Goal: Task Accomplishment & Management: Manage account settings

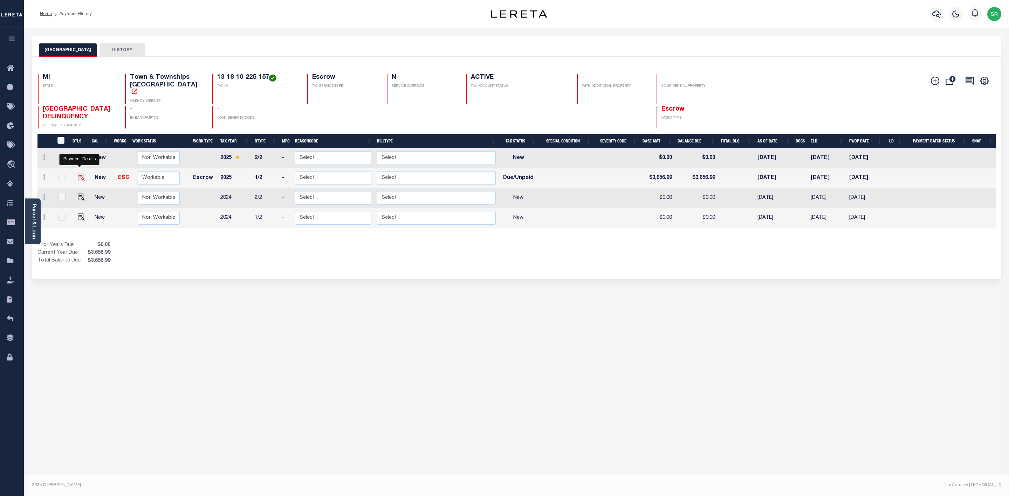
click at [81, 174] on img "" at bounding box center [81, 177] width 7 height 7
checkbox input "true"
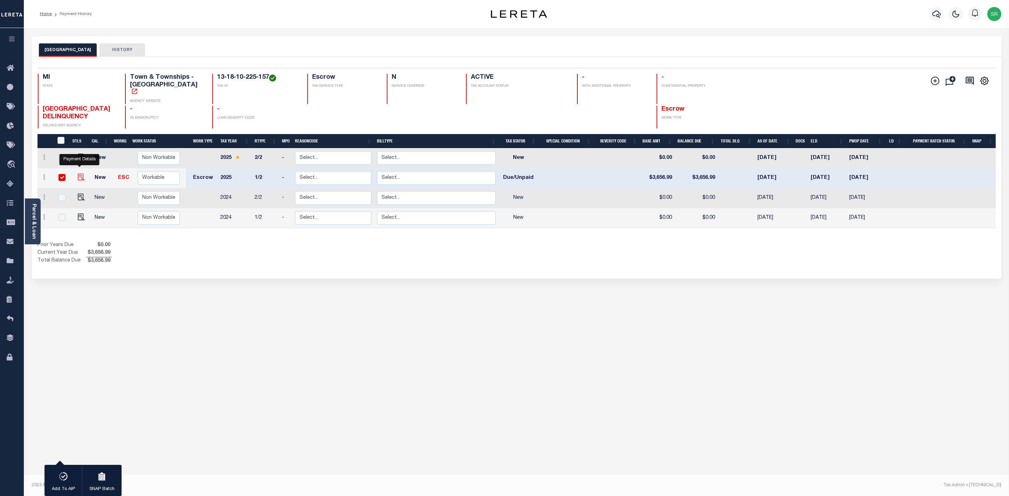
click at [81, 174] on img "" at bounding box center [81, 177] width 7 height 7
checkbox input "false"
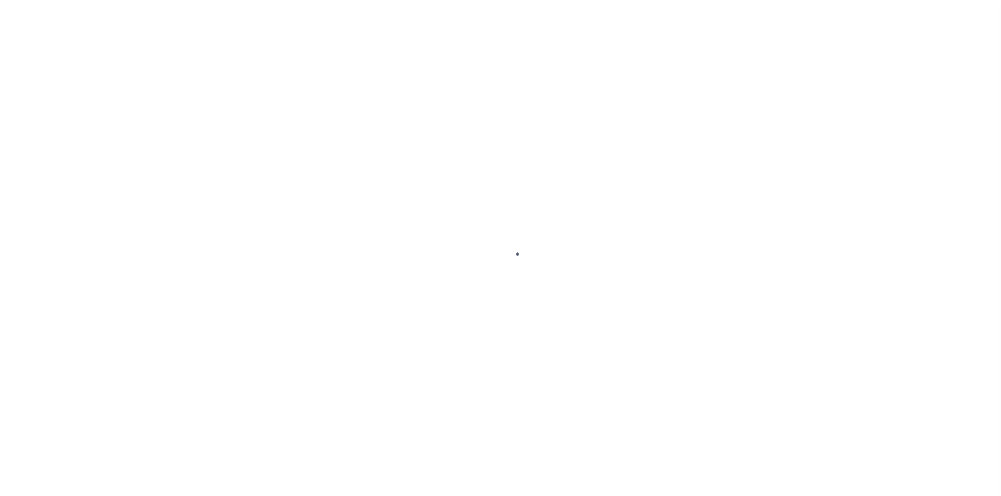
checkbox input "false"
type input "[DATE]"
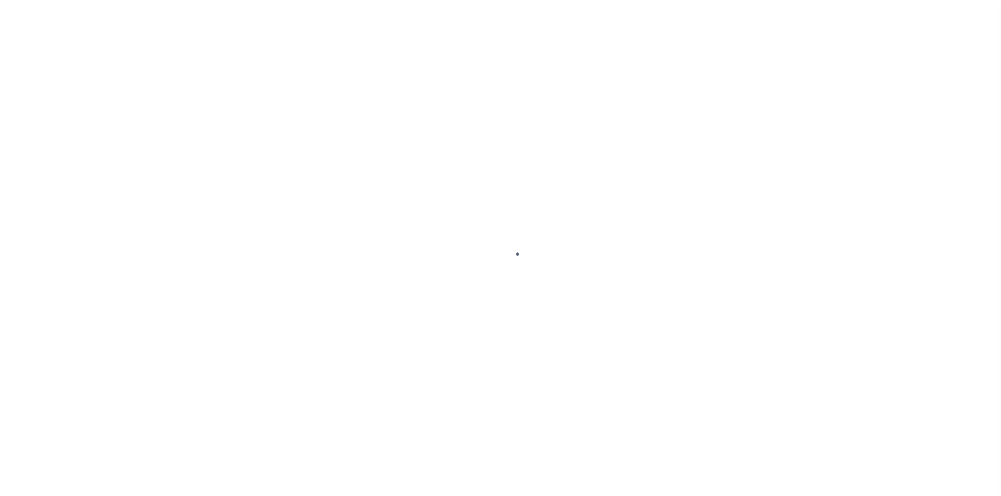
select select "DUE"
type input "$3,656.99"
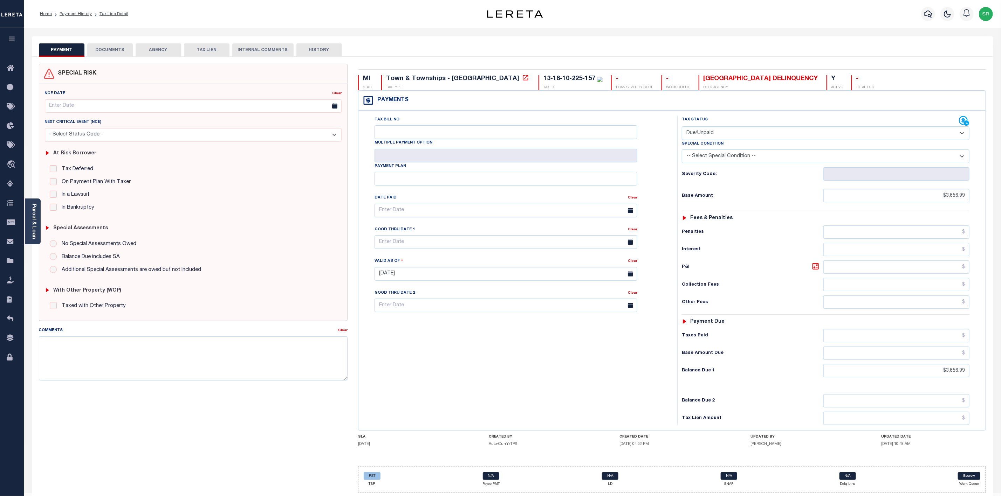
click at [99, 52] on button "DOCUMENTS" at bounding box center [110, 49] width 46 height 13
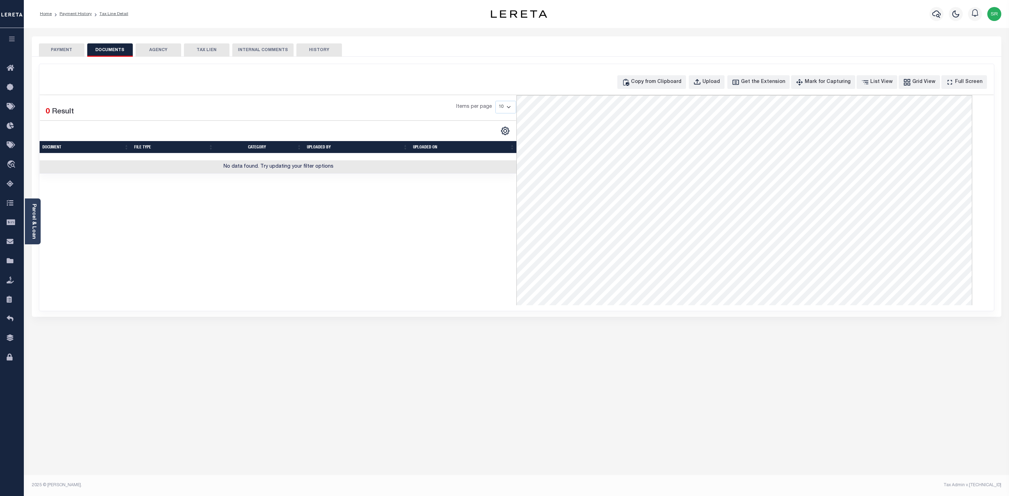
click at [69, 50] on button "PAYMENT" at bounding box center [62, 49] width 46 height 13
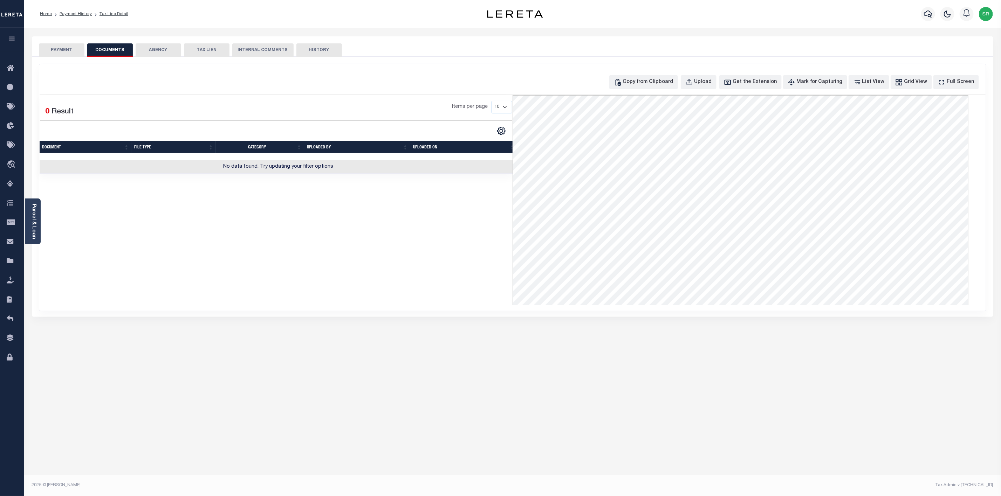
click at [69, 50] on button "PAYMENT" at bounding box center [62, 49] width 46 height 13
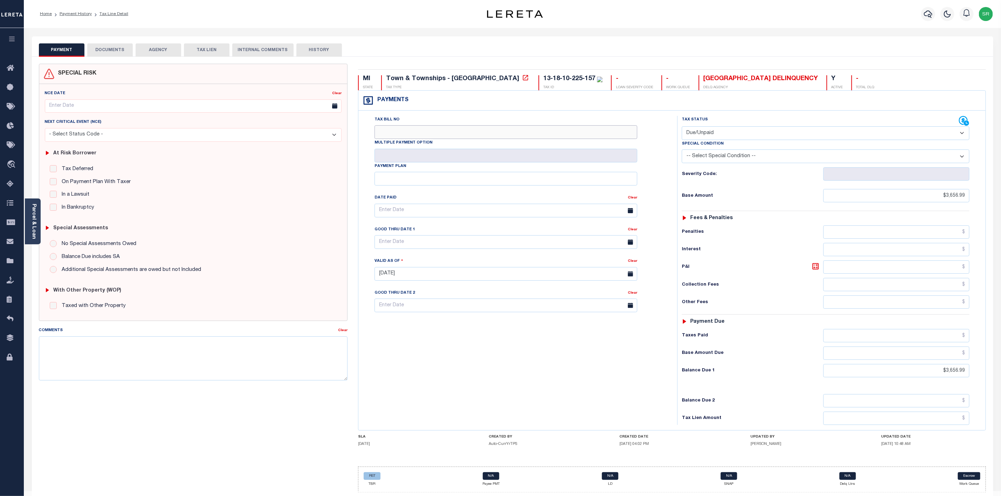
click at [406, 132] on input "Tax Bill No" at bounding box center [506, 132] width 263 height 14
click at [481, 115] on div "Tax Bill No Multiple Payment Option Payment Plan" at bounding box center [671, 271] width 627 height 320
drag, startPoint x: 880, startPoint y: 454, endPoint x: 911, endPoint y: 454, distance: 31.2
click at [911, 449] on div "SLA 08/31/2025 CREATED BY Auto-CurrYrTPS CREATED DATE 05/16/2025 04:02 PM UPDAT…" at bounding box center [672, 442] width 628 height 14
click at [412, 361] on div "Tax Bill No Multiple Payment Option Payment Plan Clear" at bounding box center [516, 270] width 312 height 309
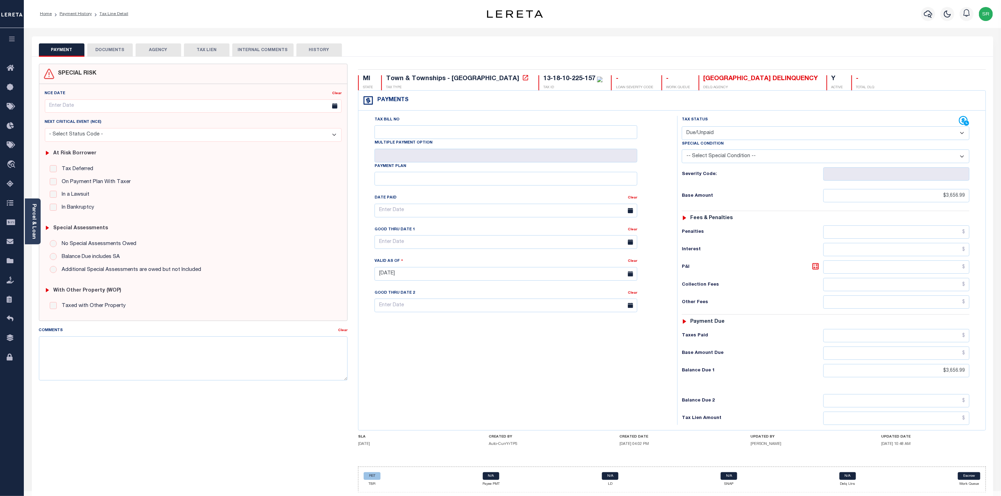
click at [67, 8] on ol "Home Payment History Tax Line Detail" at bounding box center [83, 14] width 99 height 15
click at [72, 14] on link "Payment History" at bounding box center [76, 14] width 32 height 4
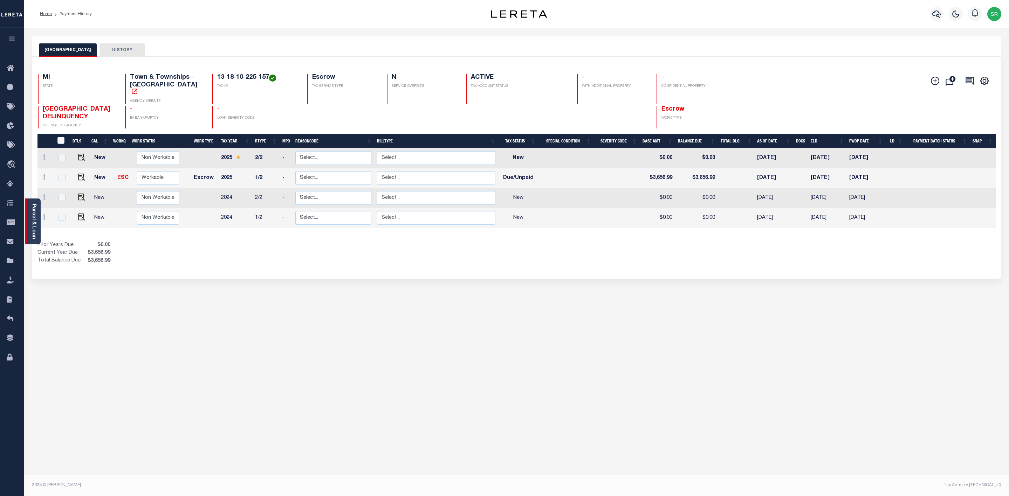
click at [35, 224] on link "Parcel & Loan" at bounding box center [33, 221] width 5 height 35
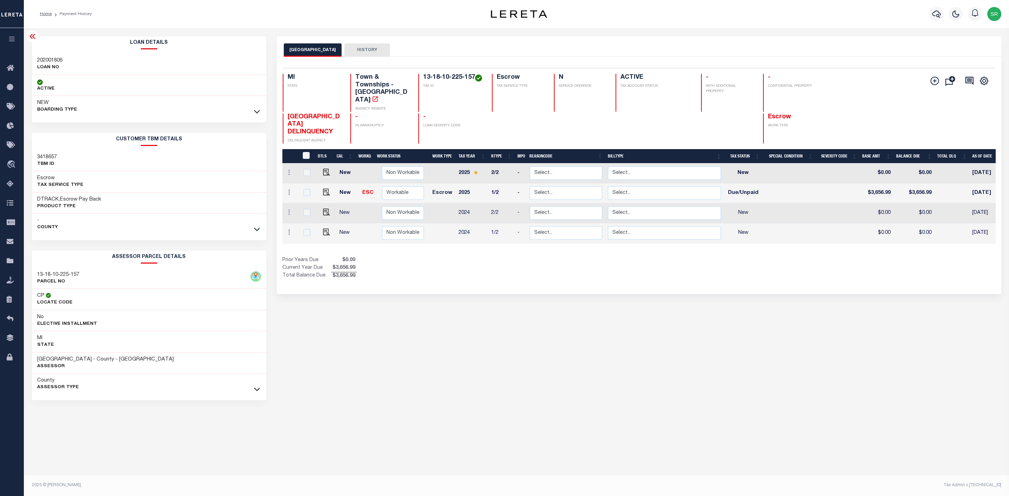
click at [258, 234] on div "- County" at bounding box center [149, 224] width 234 height 21
click at [258, 232] on icon at bounding box center [257, 229] width 6 height 7
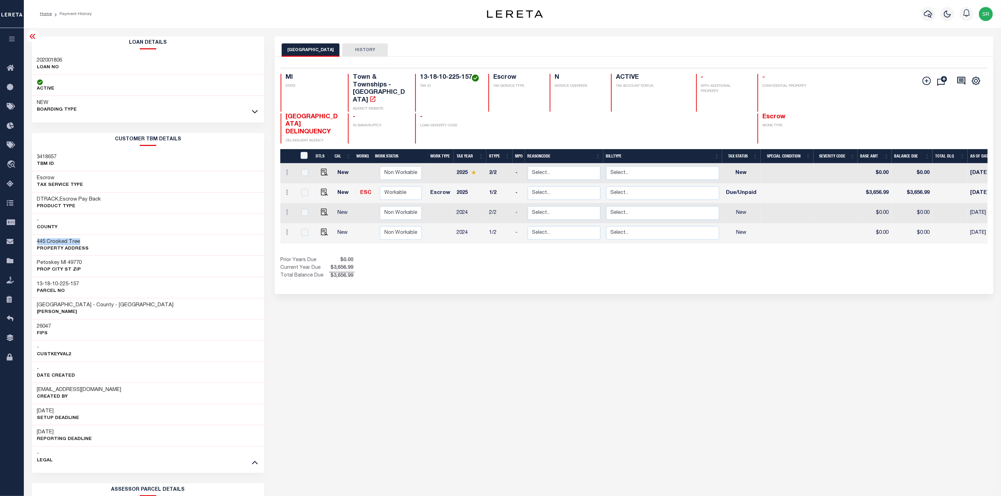
drag, startPoint x: 36, startPoint y: 241, endPoint x: 82, endPoint y: 243, distance: 46.3
click at [82, 243] on div "445 Crooked Tree Property Address" at bounding box center [148, 245] width 233 height 21
copy h3 "445 Crooked Tree"
click at [256, 111] on icon at bounding box center [255, 111] width 6 height 7
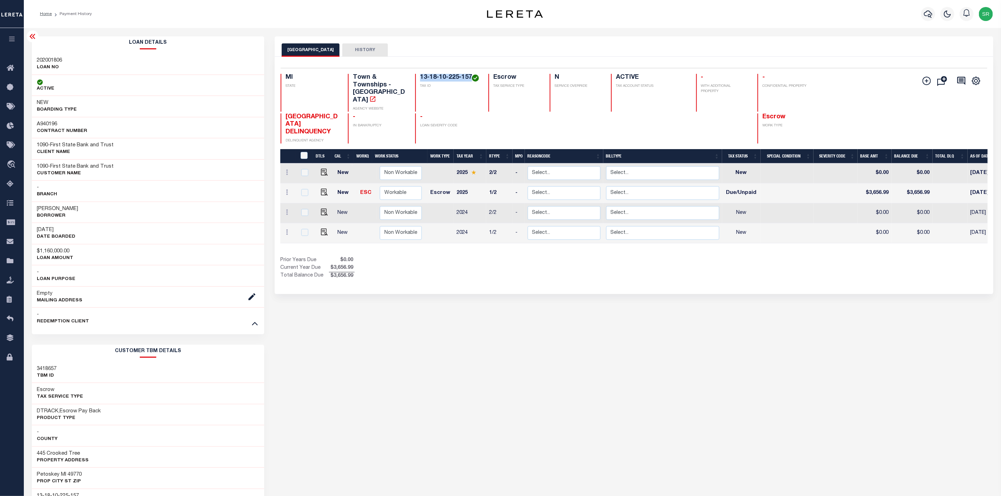
drag, startPoint x: 474, startPoint y: 74, endPoint x: 413, endPoint y: 77, distance: 60.7
click at [413, 77] on div "Selected 4 Results 1 Items per page 25 50 100 MI STATE Town & Townships - MI AG…" at bounding box center [634, 106] width 718 height 76
copy h4 "13-18-10-225-157"
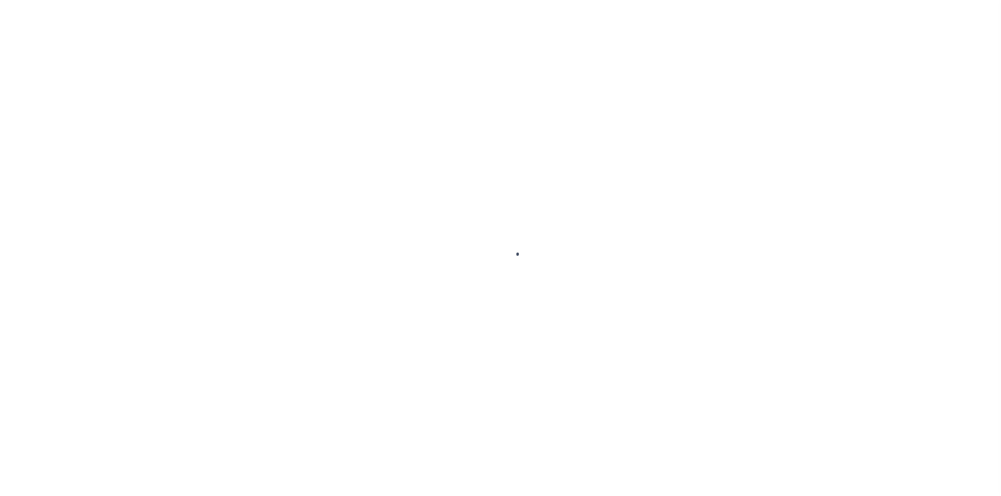
select select "DUE"
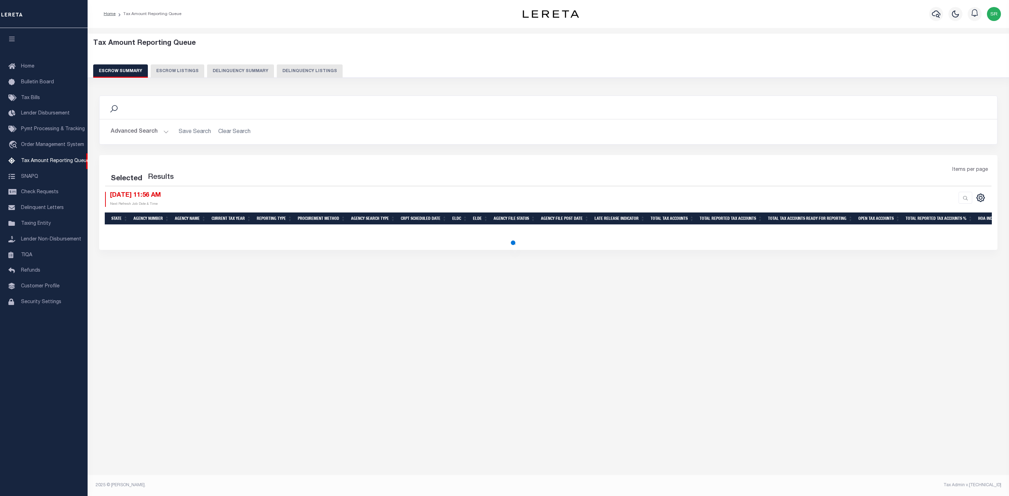
select select "100"
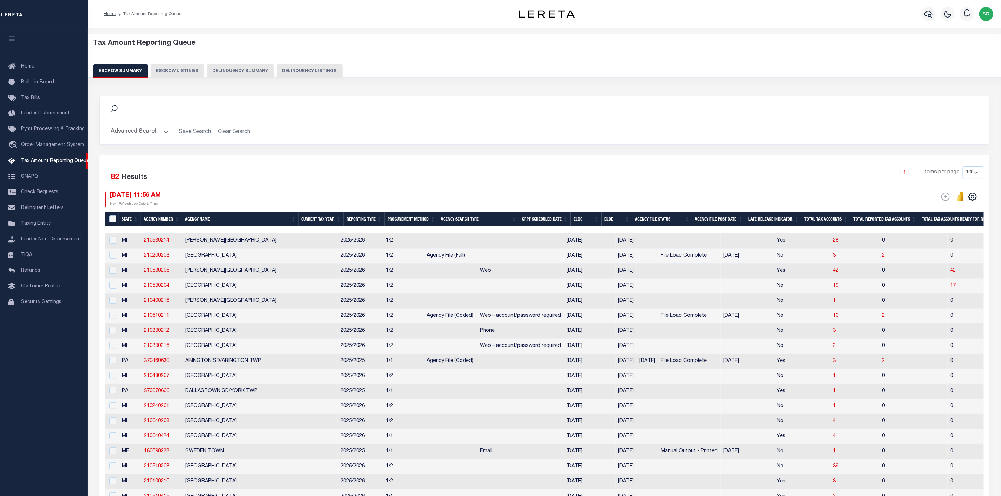
click at [694, 130] on h2 "Advanced Search Save Search Clear Search EscrowSummaryGridWrapper_dynamictable_…" at bounding box center [544, 132] width 878 height 14
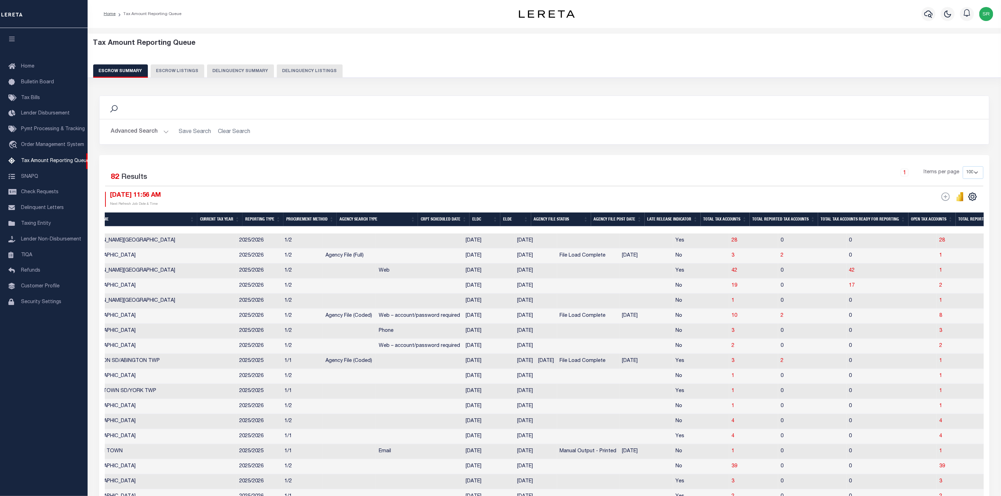
scroll to position [0, 167]
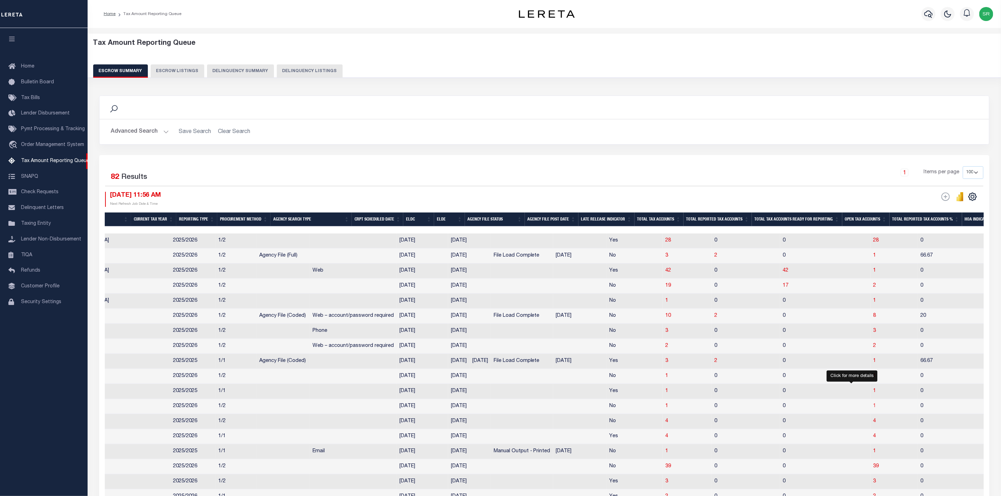
click at [873, 409] on span "1" at bounding box center [874, 406] width 3 height 5
select select "100"
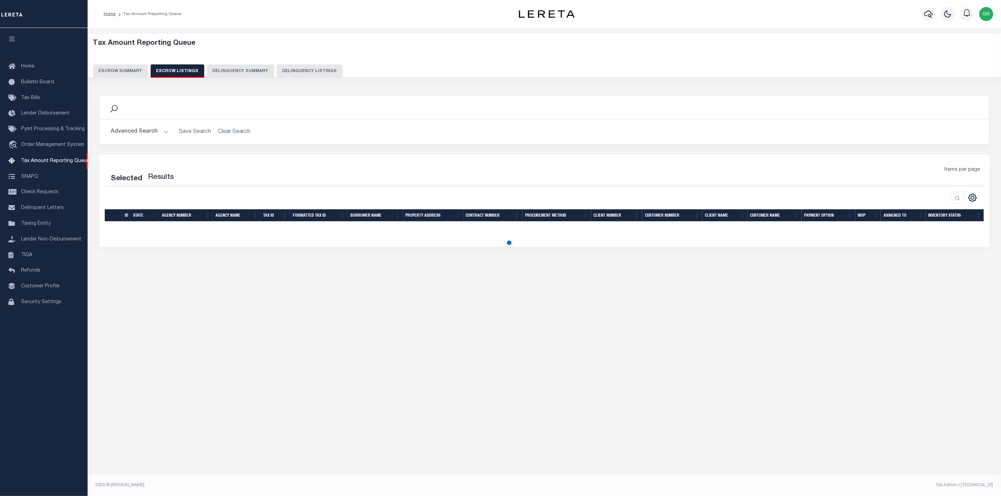
select select "100"
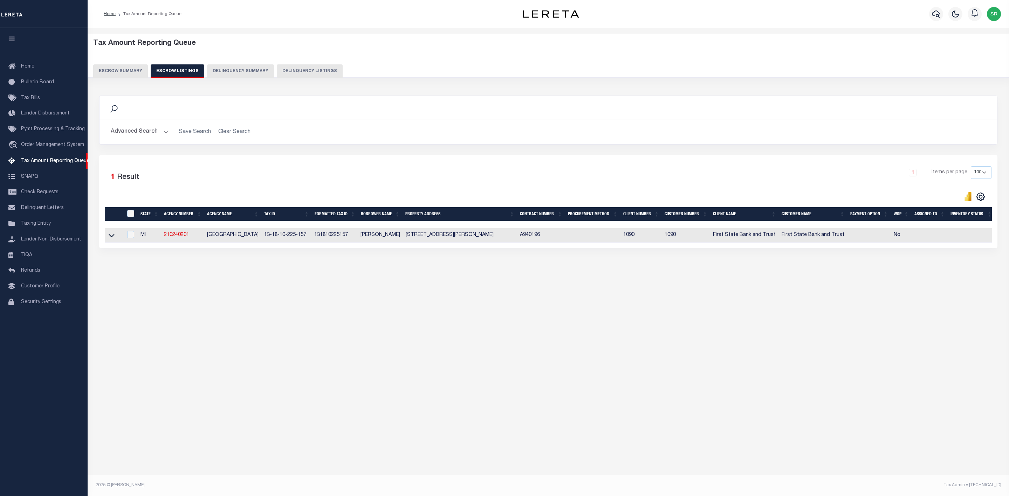
click at [151, 298] on div "Tax Amount Reporting Queue Escrow Summary Escrow Listings" at bounding box center [548, 169] width 921 height 283
click at [496, 367] on div "Tax Amount Reporting Queue Escrow Summary Escrow Listings In" at bounding box center [548, 251] width 921 height 447
click at [522, 400] on div "Tax Amount Reporting Queue Escrow Summary Escrow Listings In" at bounding box center [548, 251] width 921 height 447
click at [117, 70] on button "Escrow Summary" at bounding box center [120, 70] width 55 height 13
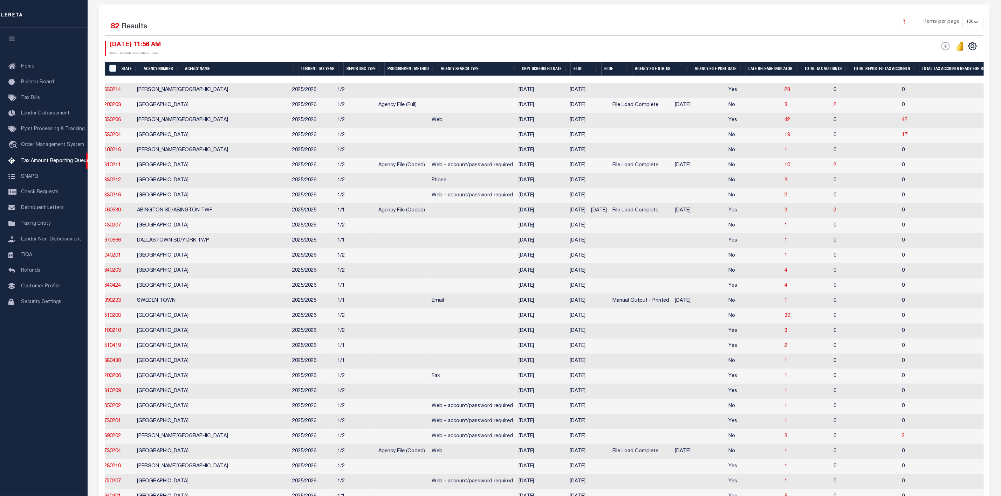
scroll to position [0, 0]
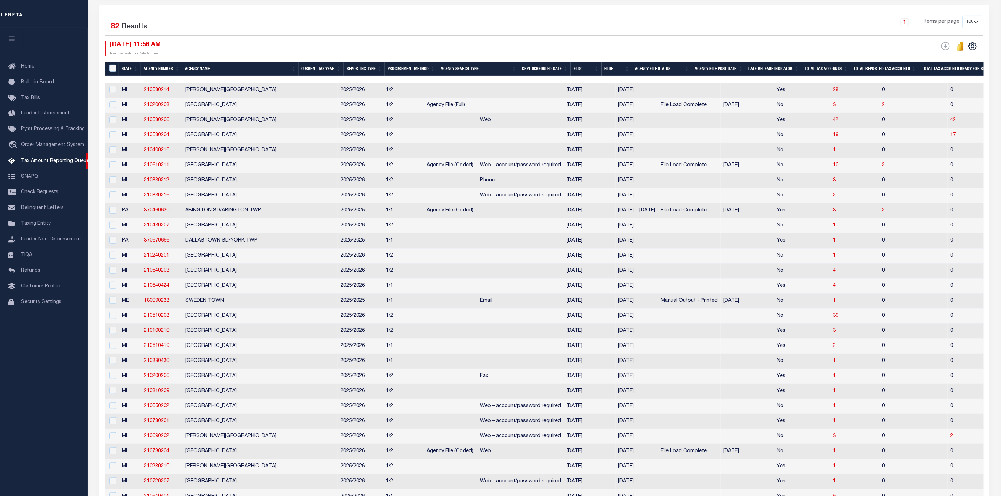
click at [485, 27] on div "1 Items per page 10 25 50 100 500" at bounding box center [655, 25] width 656 height 18
click at [950, 123] on span "42" at bounding box center [953, 120] width 6 height 5
select select "100"
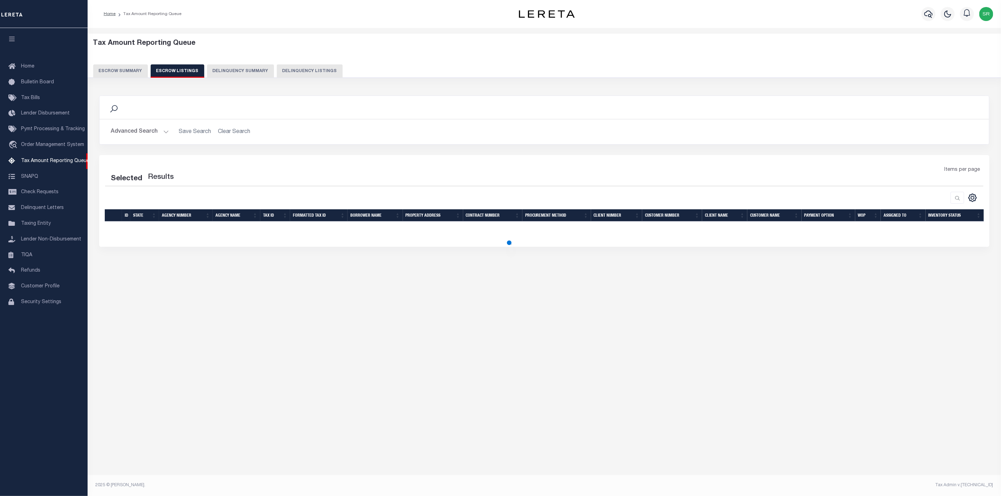
select select "100"
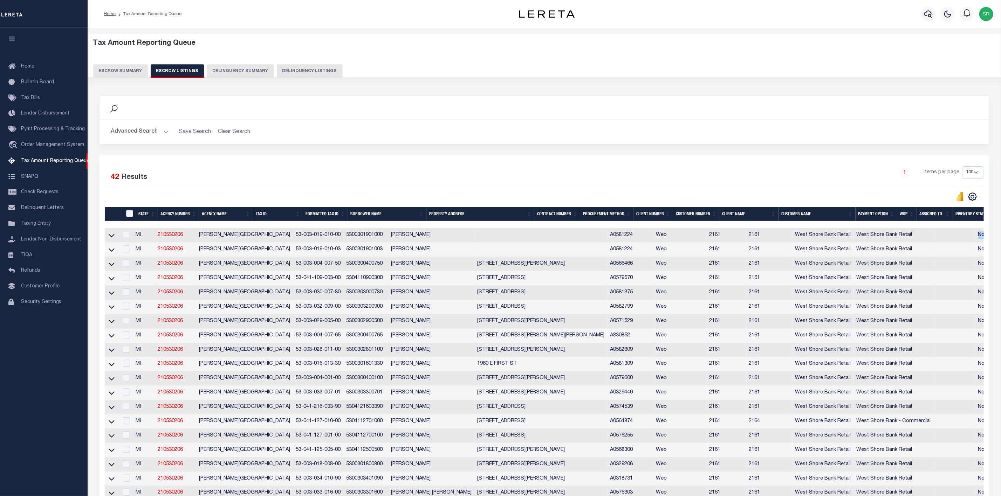
scroll to position [0, 13]
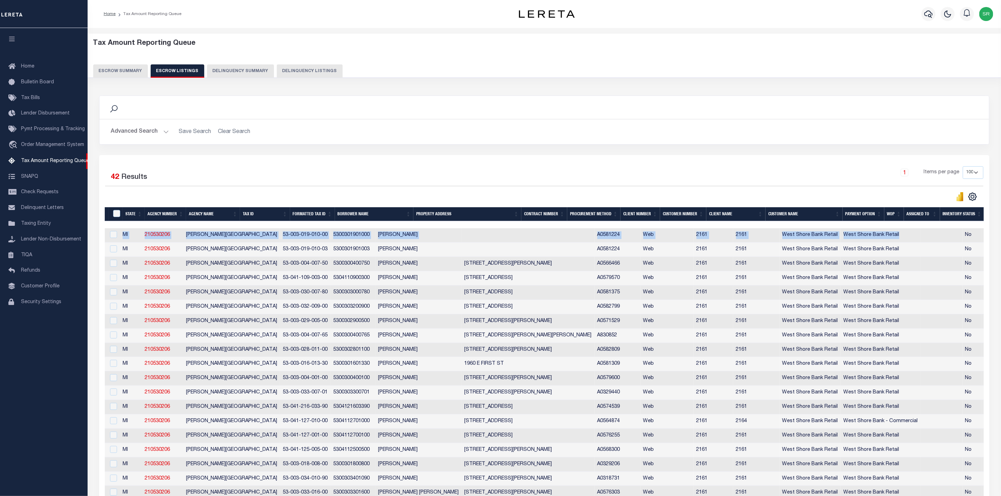
drag, startPoint x: 893, startPoint y: 231, endPoint x: 989, endPoint y: 232, distance: 96.7
click at [989, 232] on div "Selected 42 Results 1 Items per page 10 25 50 100 500" at bounding box center [544, 495] width 901 height 681
click at [785, 125] on div "Advanced Search Save Search Clear Search State In" at bounding box center [544, 131] width 890 height 25
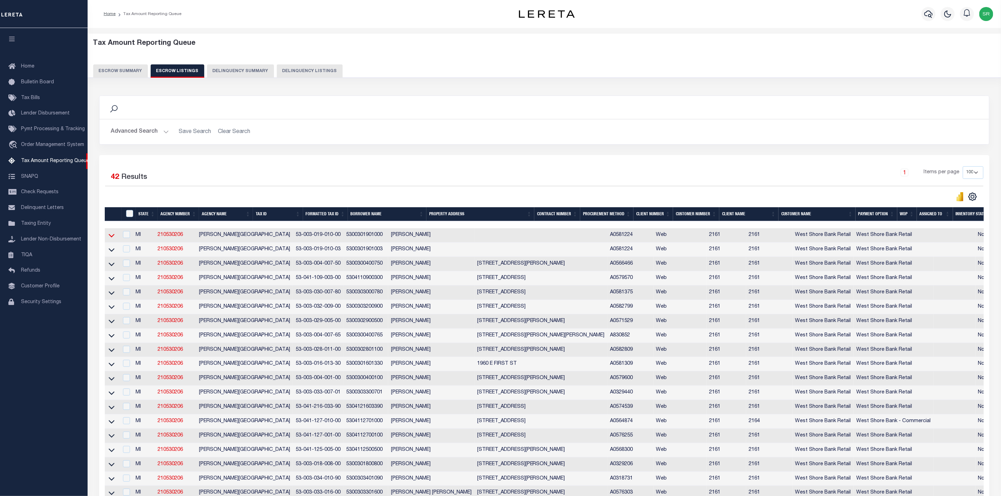
click at [112, 238] on icon at bounding box center [112, 235] width 6 height 7
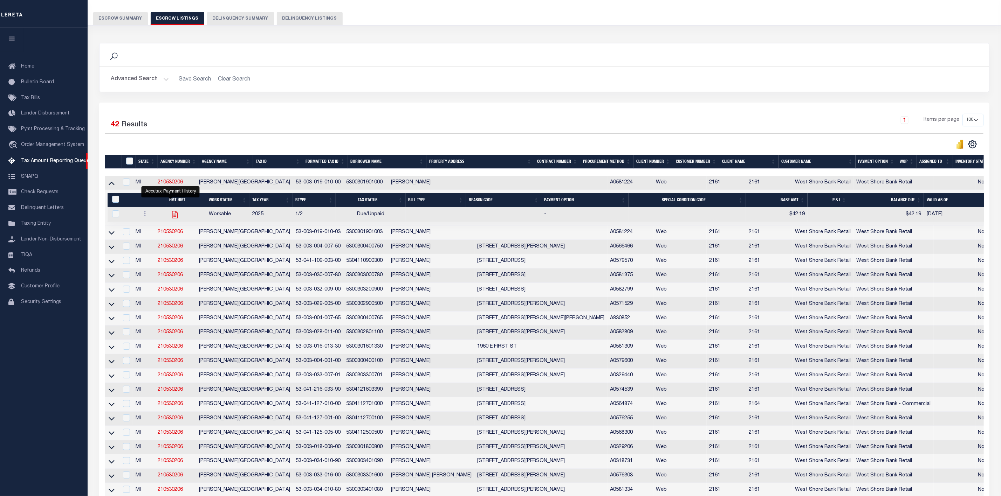
click at [170, 219] on icon "" at bounding box center [174, 214] width 9 height 9
checkbox input "true"
click at [206, 219] on td "Workable" at bounding box center [227, 214] width 43 height 15
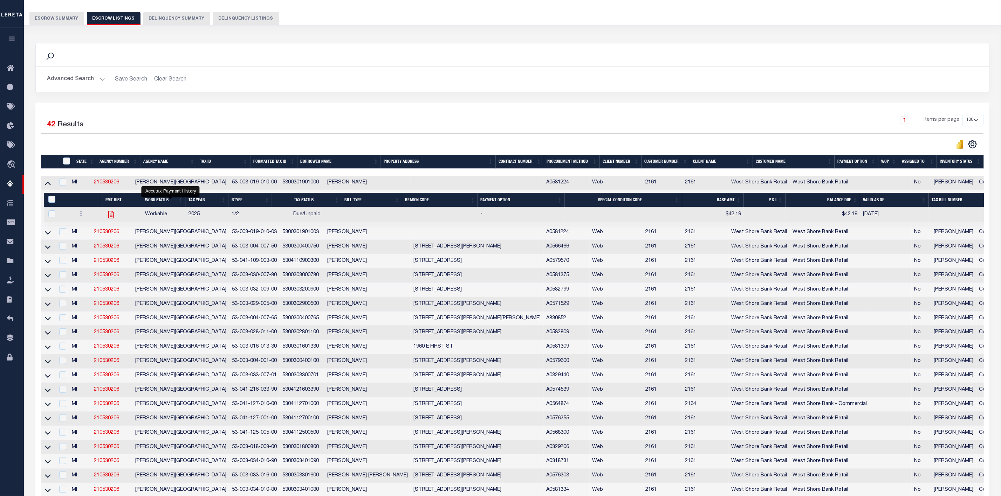
checkbox input "false"
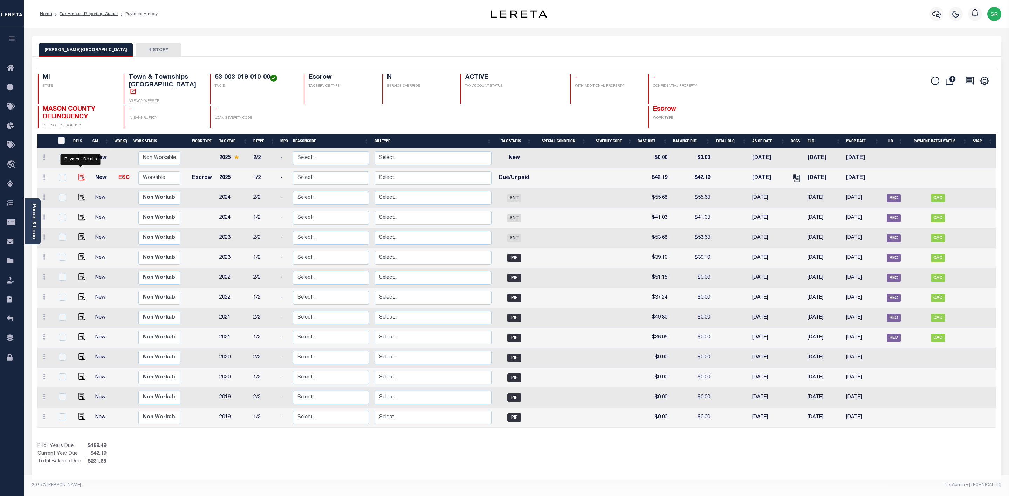
click at [82, 174] on img "" at bounding box center [81, 177] width 7 height 7
checkbox input "true"
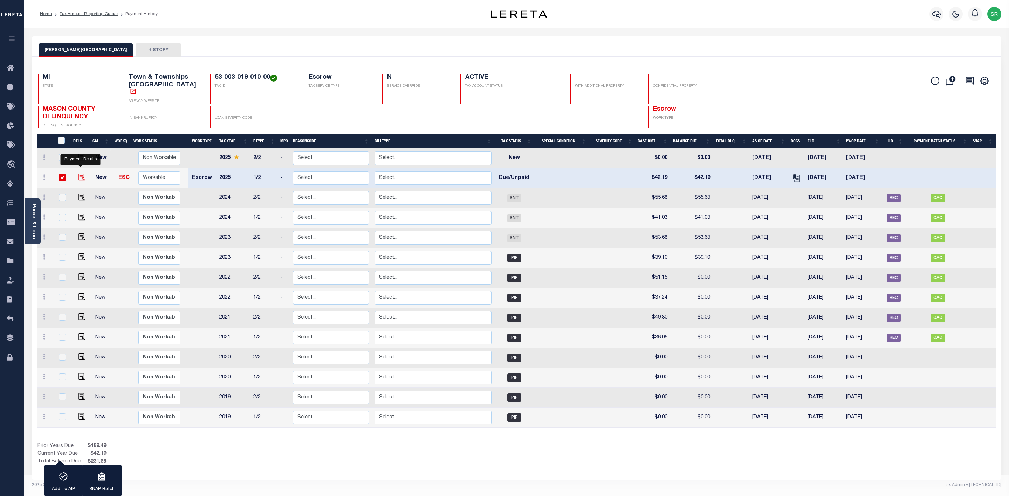
click at [82, 174] on img "" at bounding box center [81, 177] width 7 height 7
checkbox input "false"
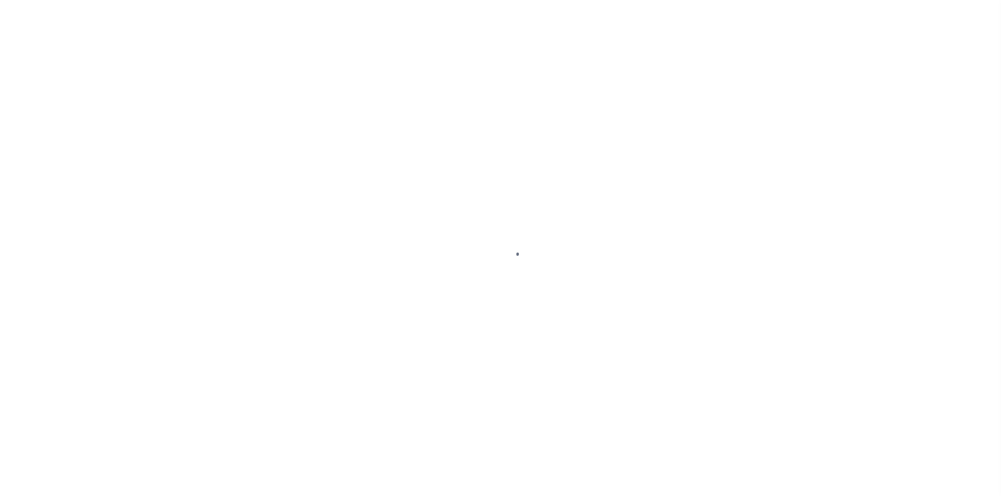
select select "DUE"
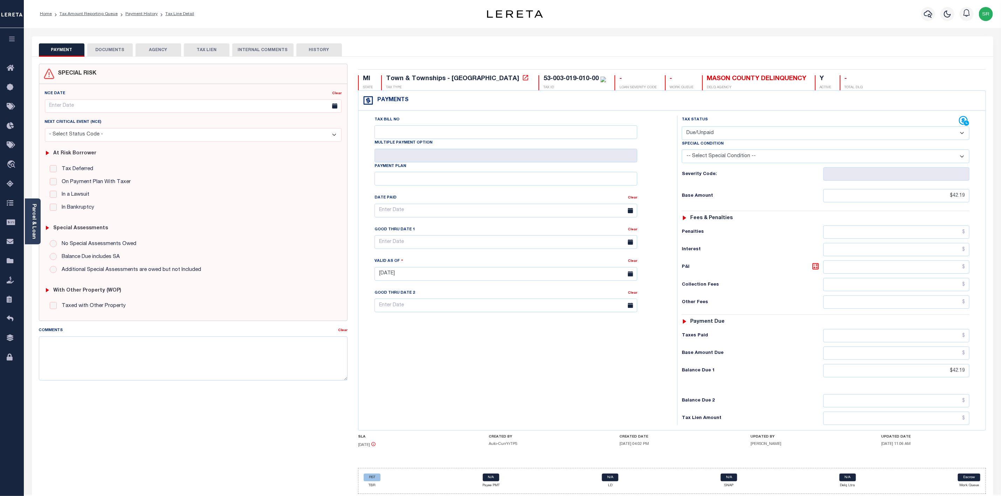
click at [128, 53] on button "DOCUMENTS" at bounding box center [110, 49] width 46 height 13
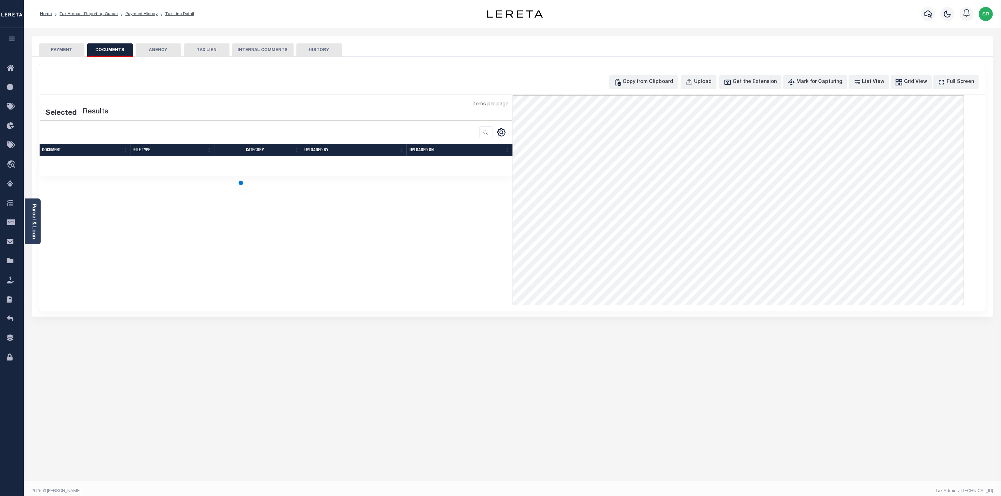
click at [128, 53] on button "DOCUMENTS" at bounding box center [110, 49] width 46 height 13
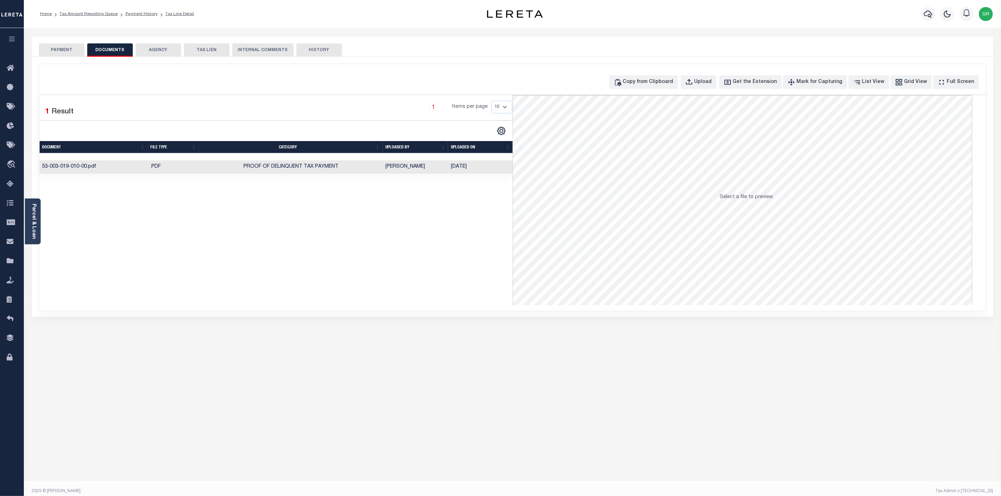
click at [75, 52] on button "PAYMENT" at bounding box center [62, 49] width 46 height 13
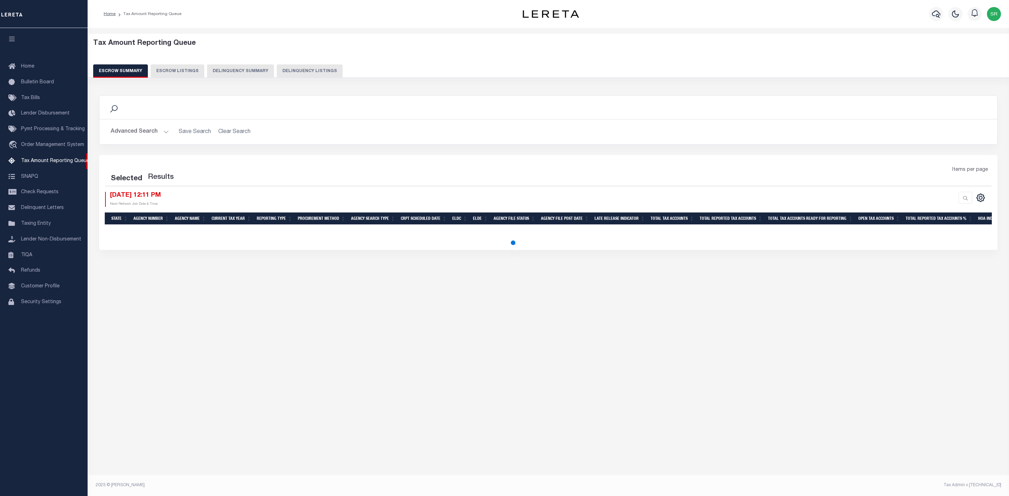
select select
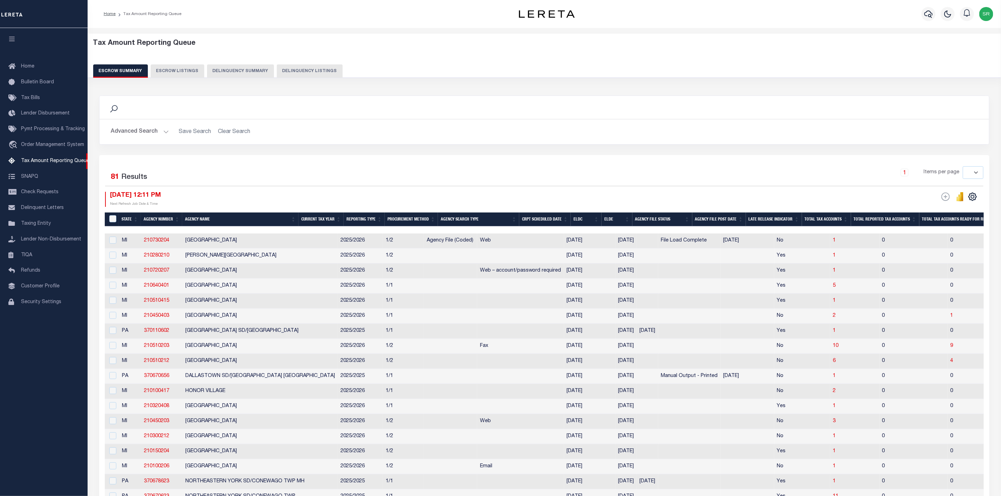
click at [417, 172] on div "1 Items per page 10 25 50 100 500" at bounding box center [655, 175] width 656 height 18
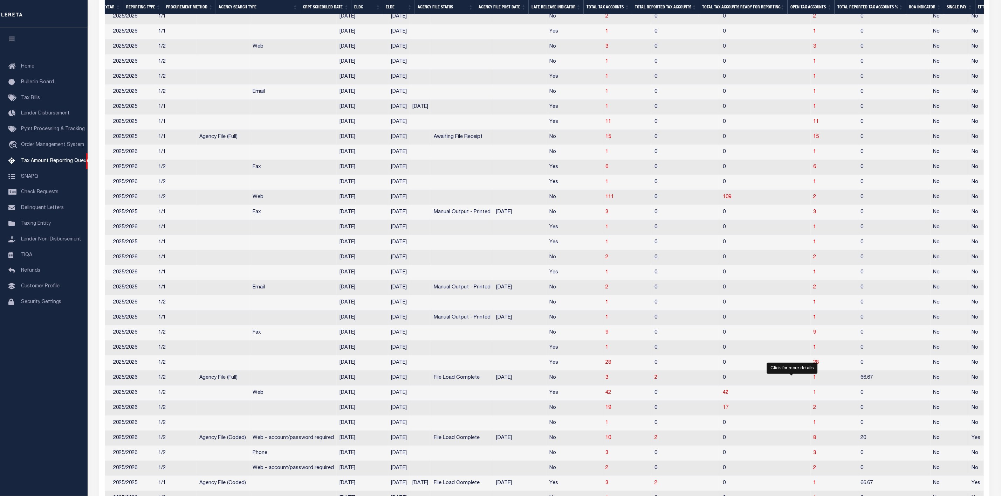
click at [813, 396] on span "1" at bounding box center [814, 393] width 3 height 5
select select "100"
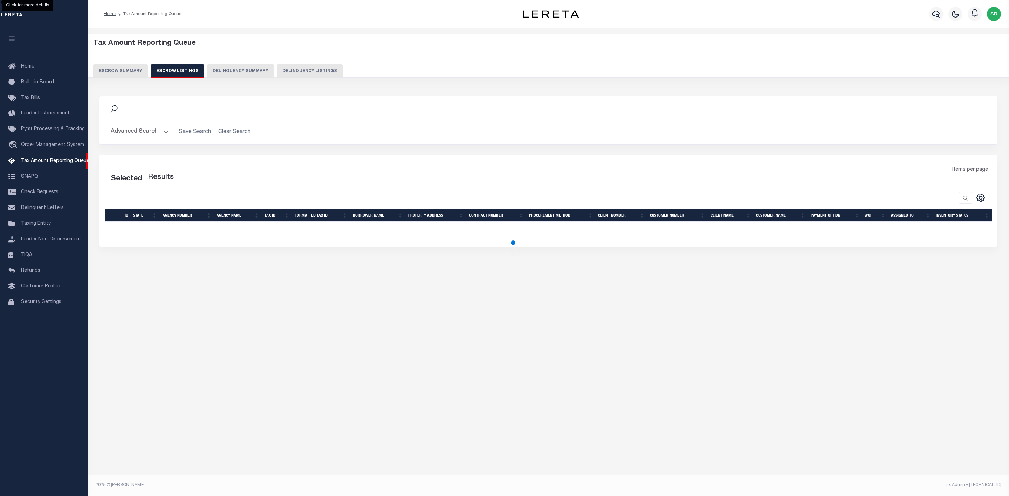
select select "100"
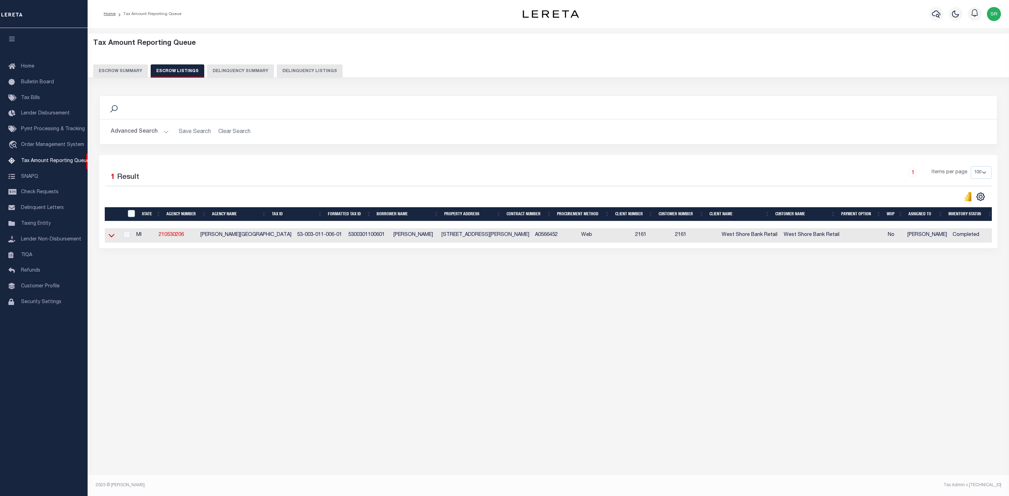
click at [114, 238] on icon at bounding box center [112, 236] width 6 height 4
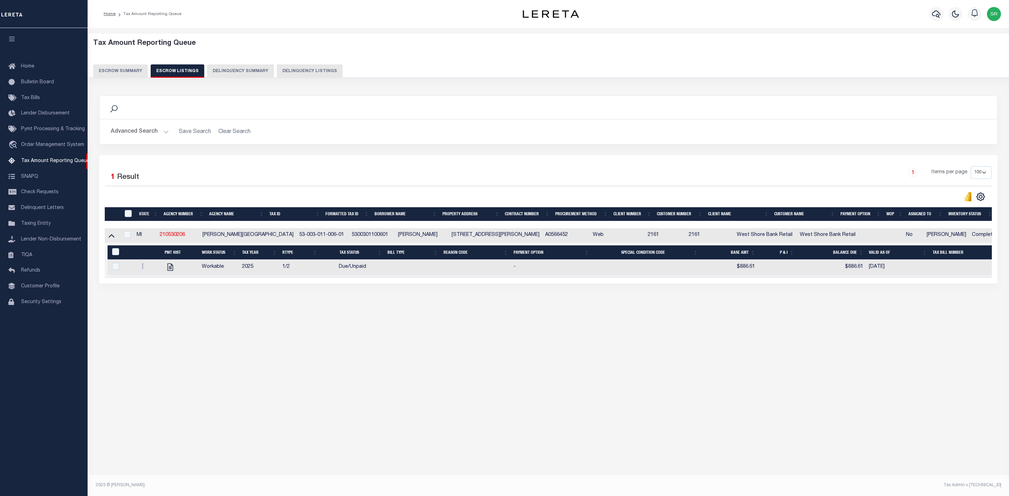
click at [236, 200] on div at bounding box center [326, 197] width 443 height 10
click at [121, 67] on button "Escrow Summary" at bounding box center [120, 70] width 55 height 13
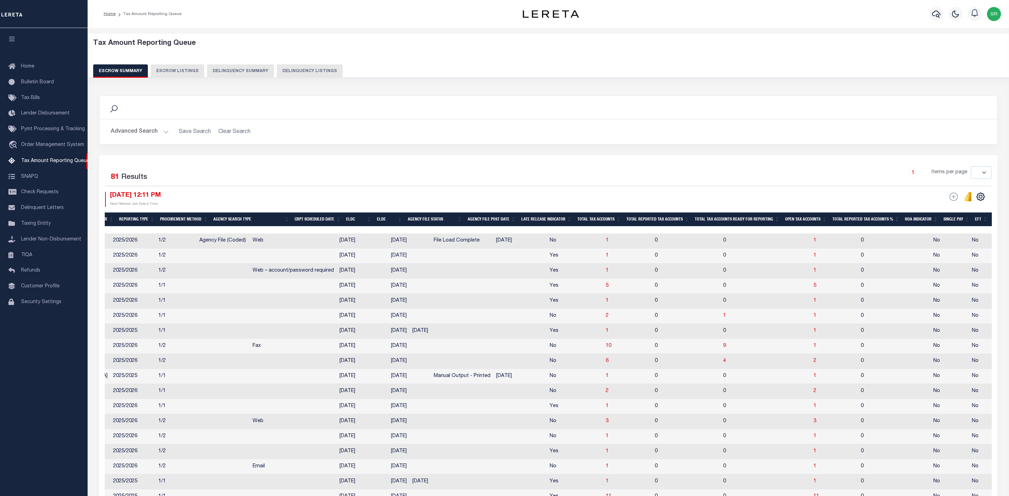
click at [121, 67] on button "Escrow Summary" at bounding box center [120, 70] width 55 height 13
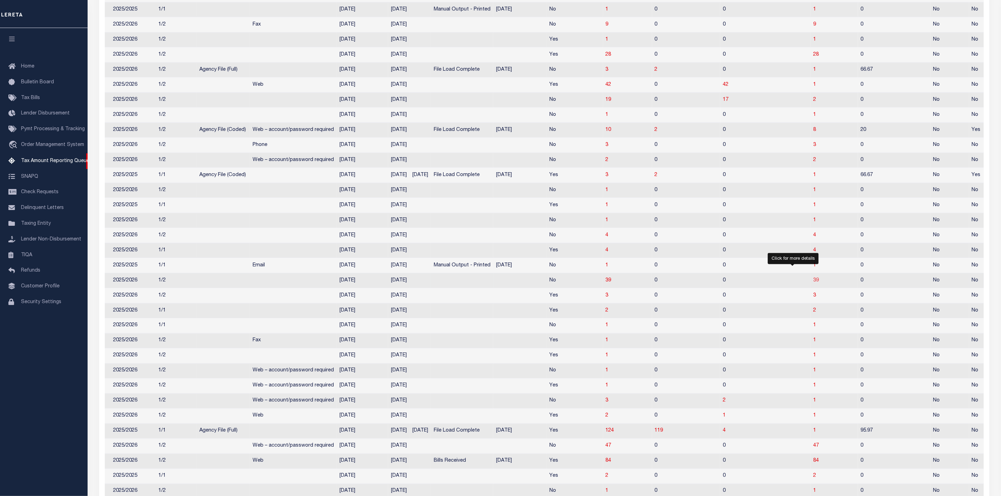
click at [813, 283] on span "39" at bounding box center [816, 280] width 6 height 5
select select "100"
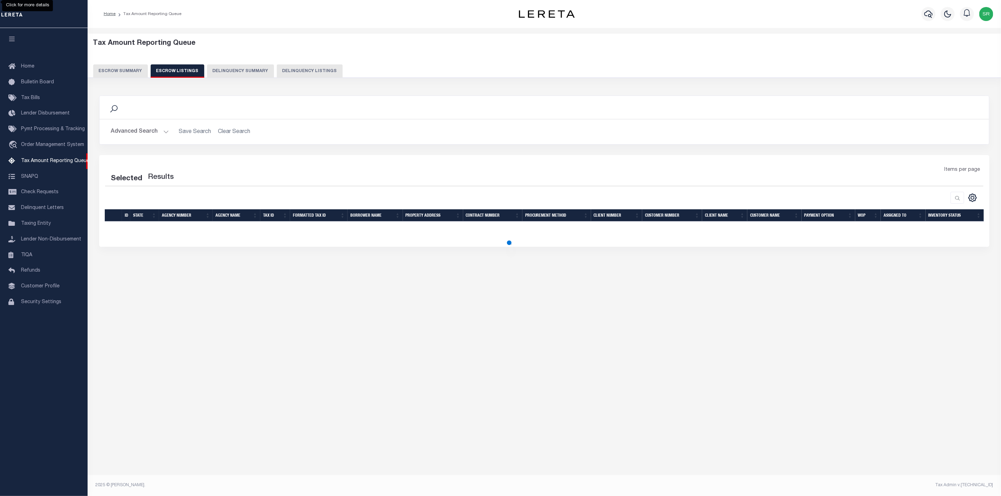
select select "100"
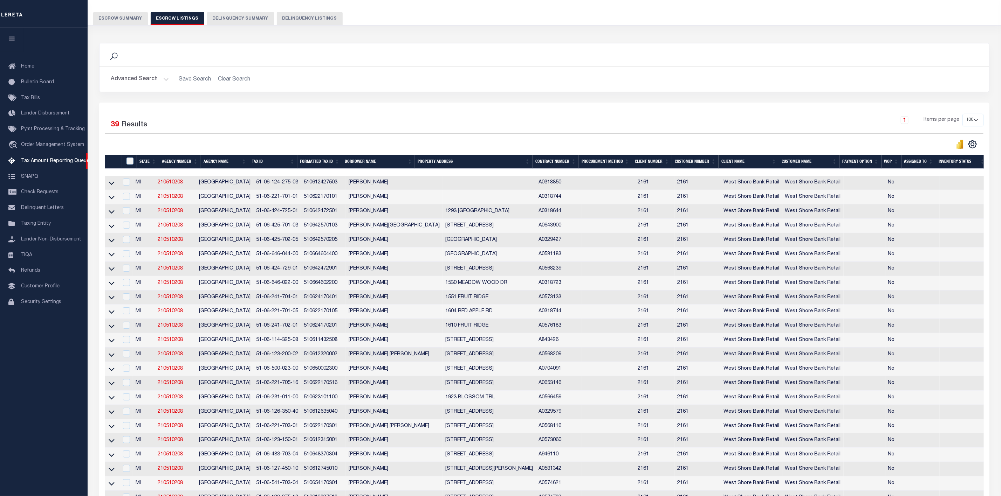
click at [115, 185] on link at bounding box center [112, 182] width 8 height 5
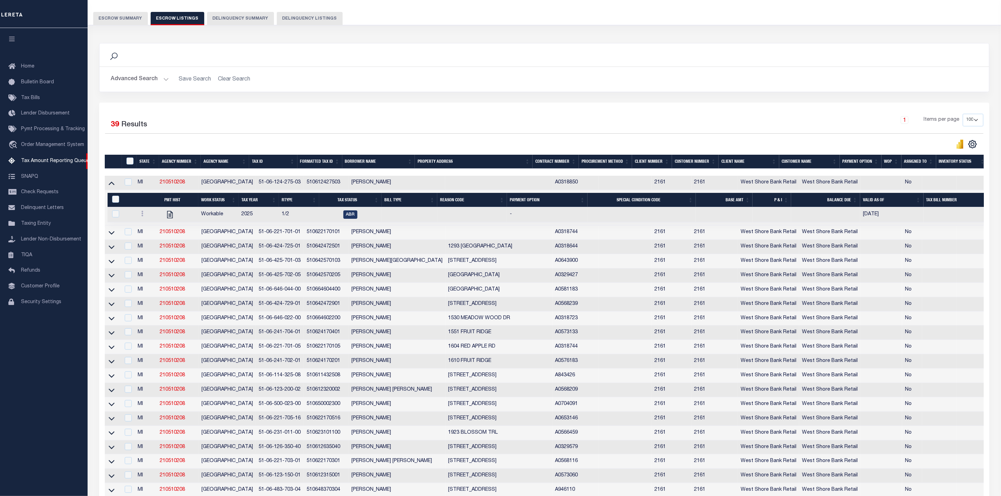
click at [281, 126] on div "Selected 39 Results" at bounding box center [211, 124] width 212 height 20
drag, startPoint x: 193, startPoint y: 183, endPoint x: 164, endPoint y: 183, distance: 28.7
click at [164, 183] on td "210510208" at bounding box center [178, 183] width 42 height 14
checkbox input "true"
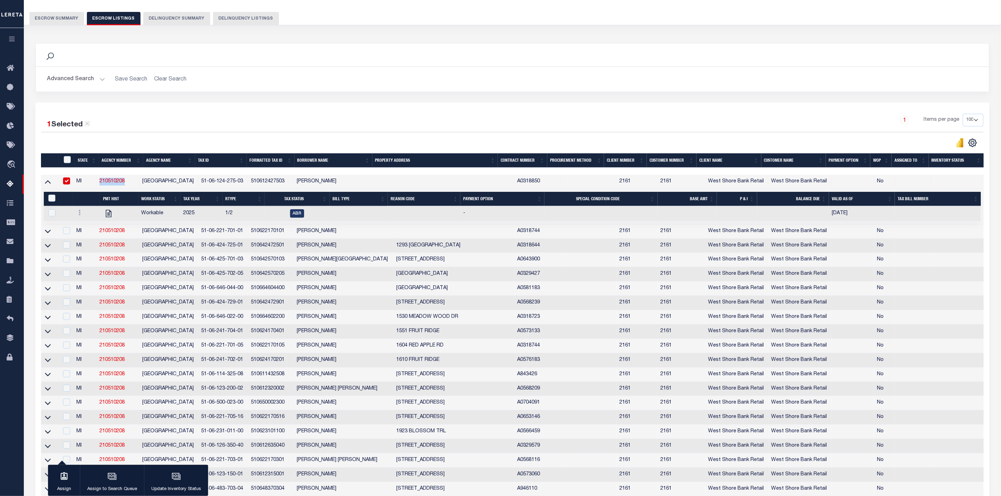
copy link "210510208"
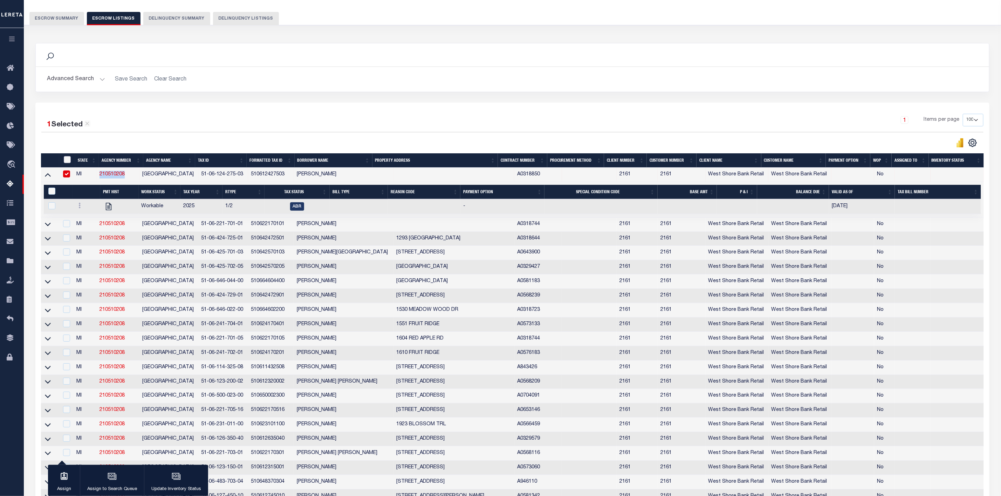
click at [67, 159] on input "ID" at bounding box center [67, 159] width 7 height 7
checkbox input "true"
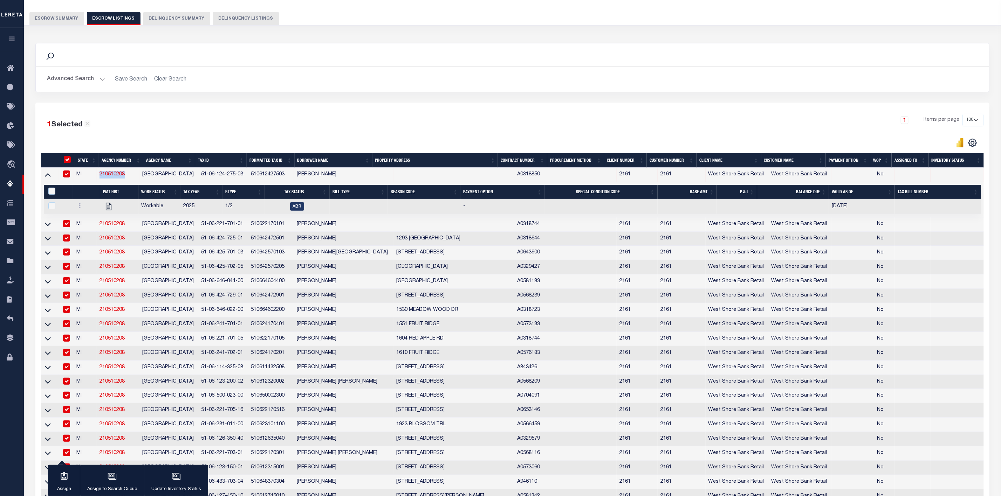
checkbox input "true"
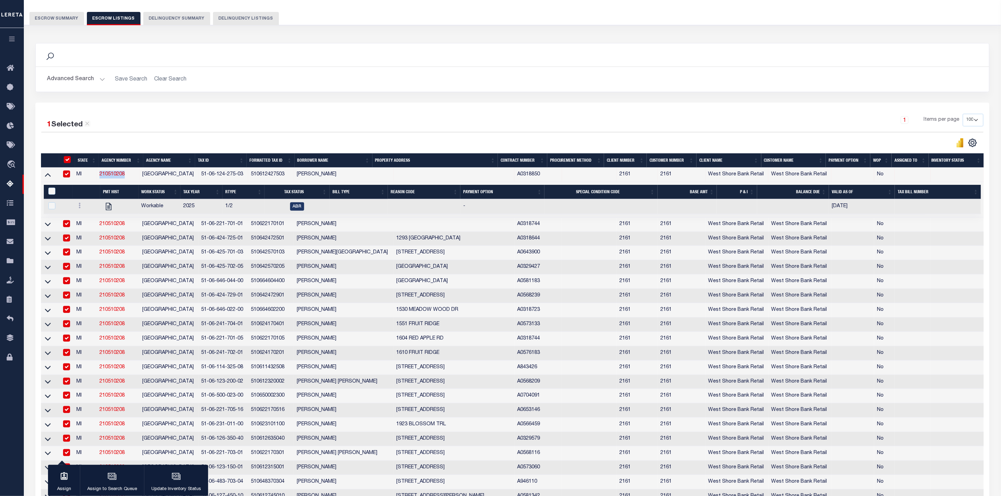
checkbox input "true"
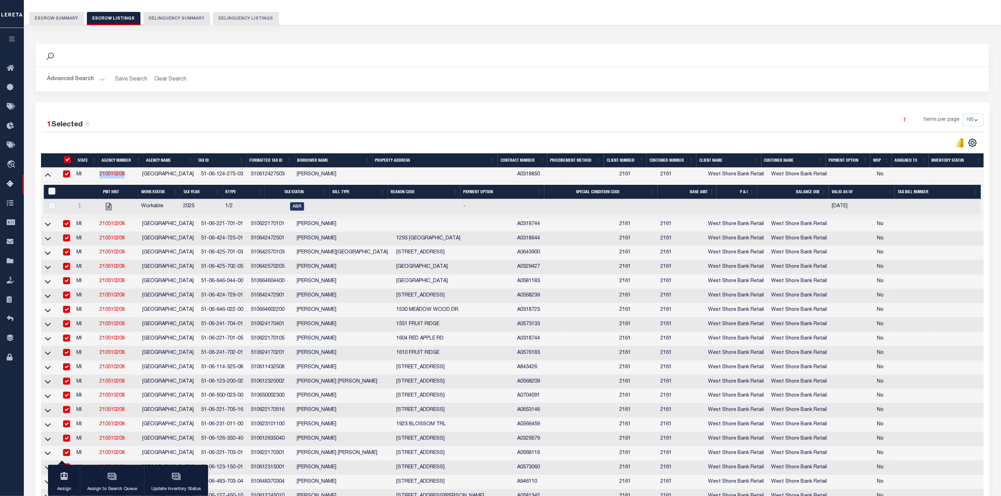
checkbox input "true"
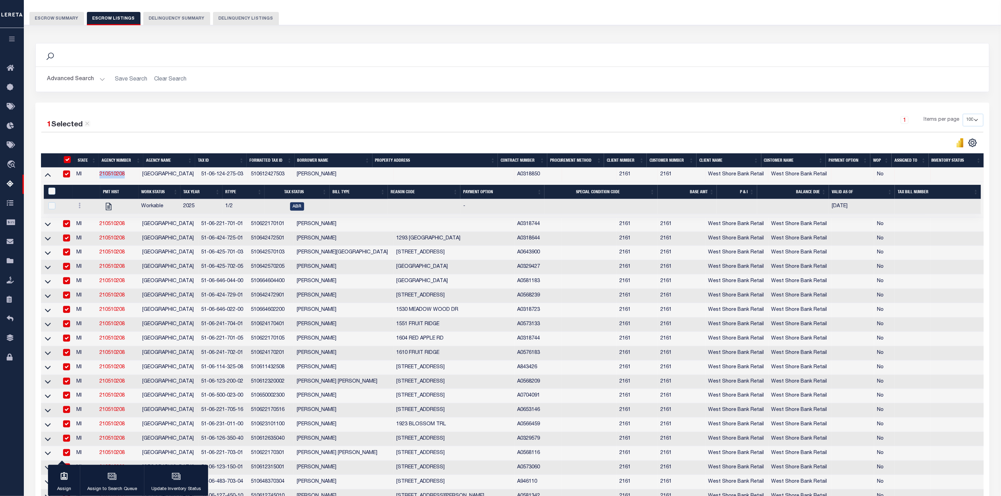
checkbox input "true"
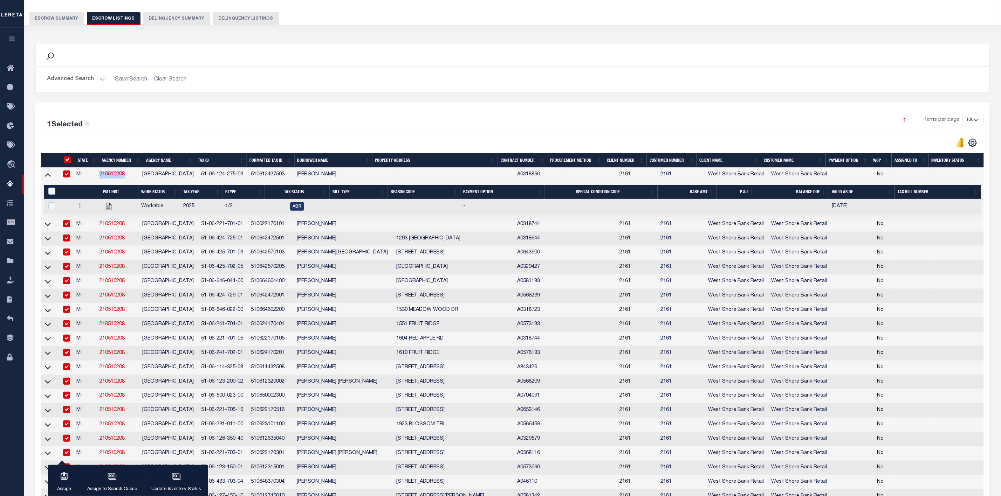
checkbox input "true"
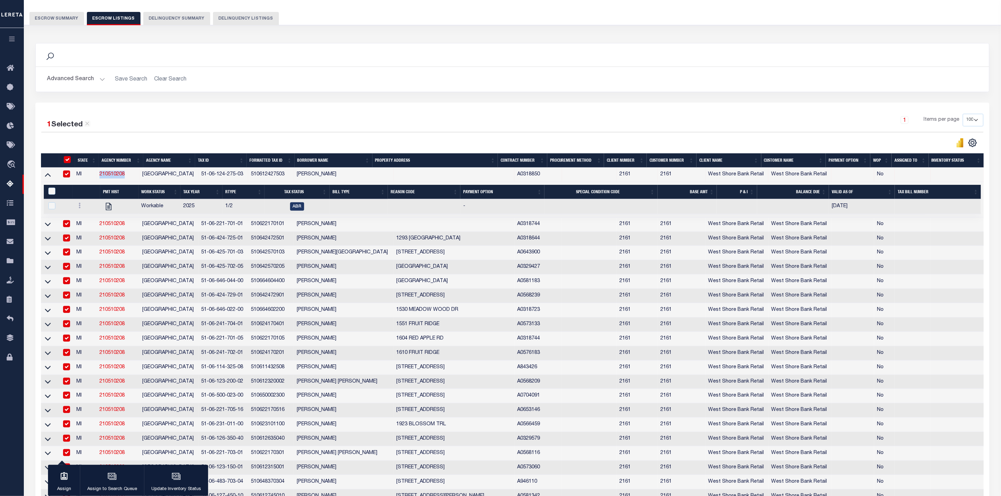
checkbox input "true"
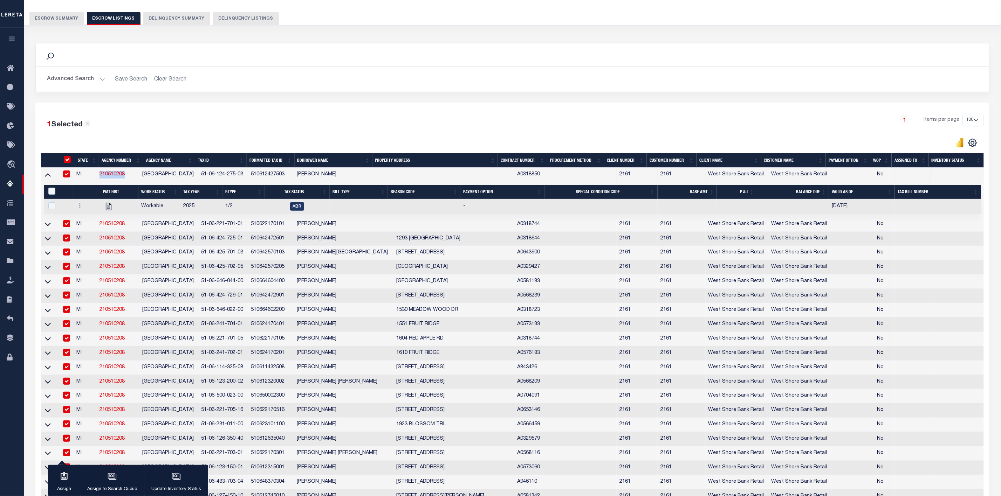
checkbox input "true"
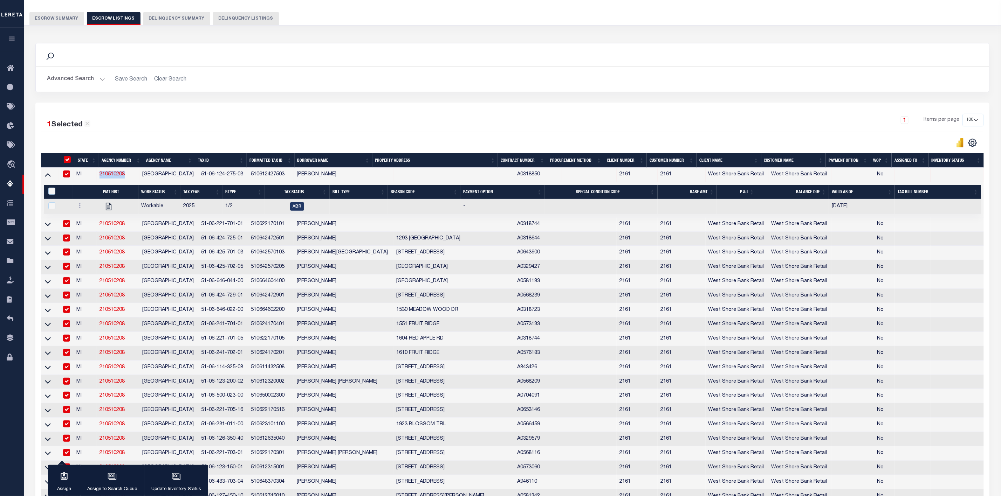
checkbox input "true"
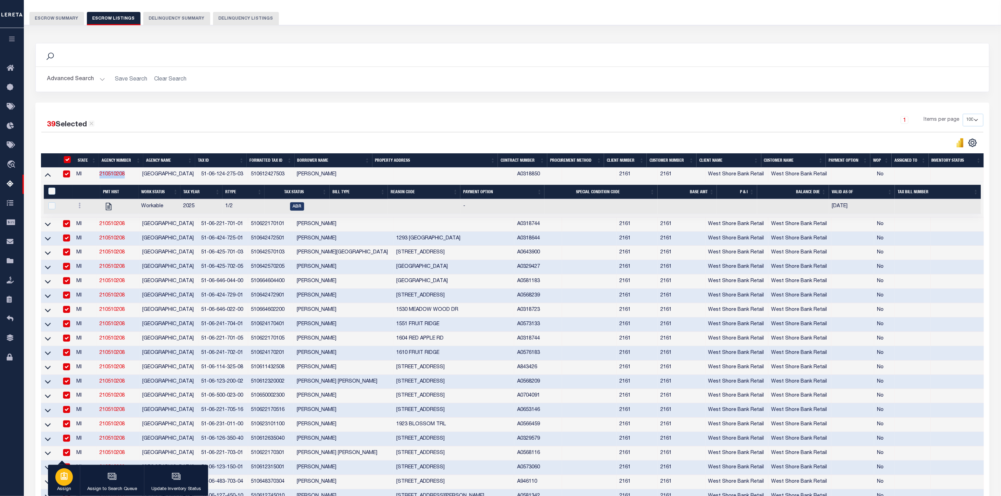
click at [67, 483] on div "button" at bounding box center [64, 478] width 18 height 18
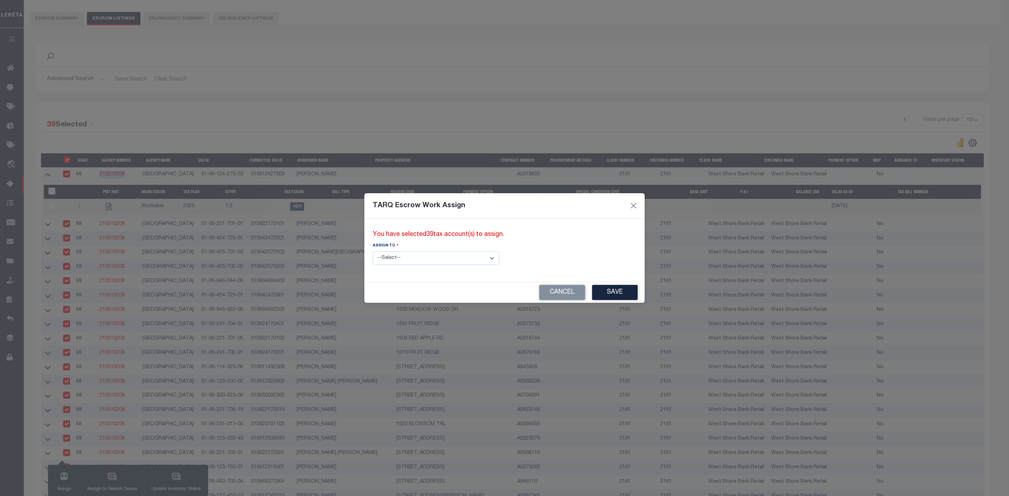
click at [470, 259] on select "--Select-- --Unassigned-- --Unassigned-- Adhikary Rinki Agustin Fernandez Agust…" at bounding box center [436, 259] width 126 height 14
select select "SreeVenkat Chandrashekar"
click at [373, 252] on select "--Select-- --Unassigned-- --Unassigned-- Adhikary Rinki Agustin Fernandez Agust…" at bounding box center [436, 259] width 126 height 14
click at [592, 293] on button "Save" at bounding box center [615, 292] width 46 height 15
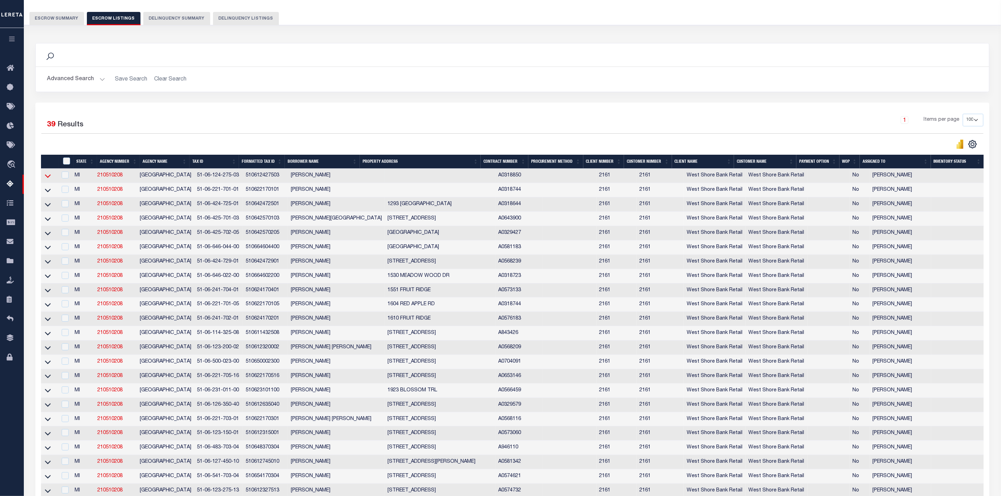
click at [50, 177] on icon at bounding box center [48, 175] width 6 height 7
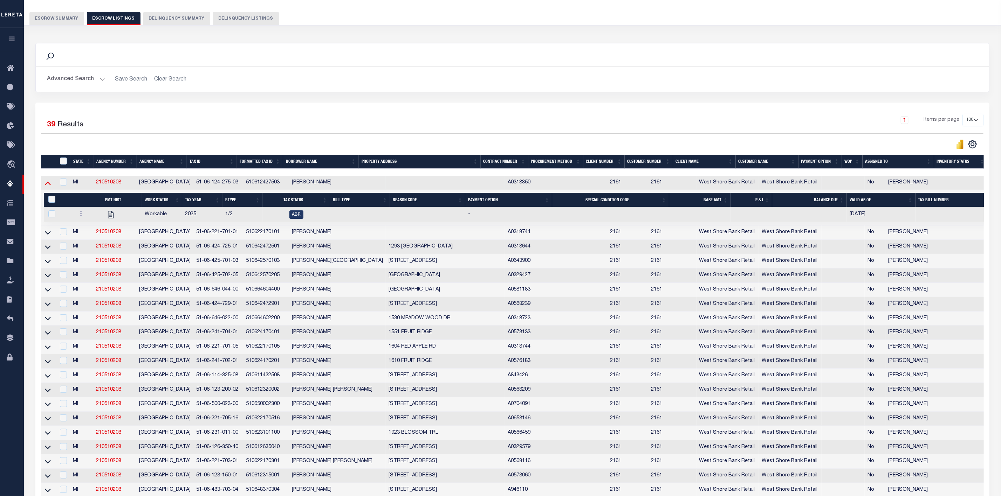
click at [47, 185] on icon at bounding box center [48, 184] width 6 height 4
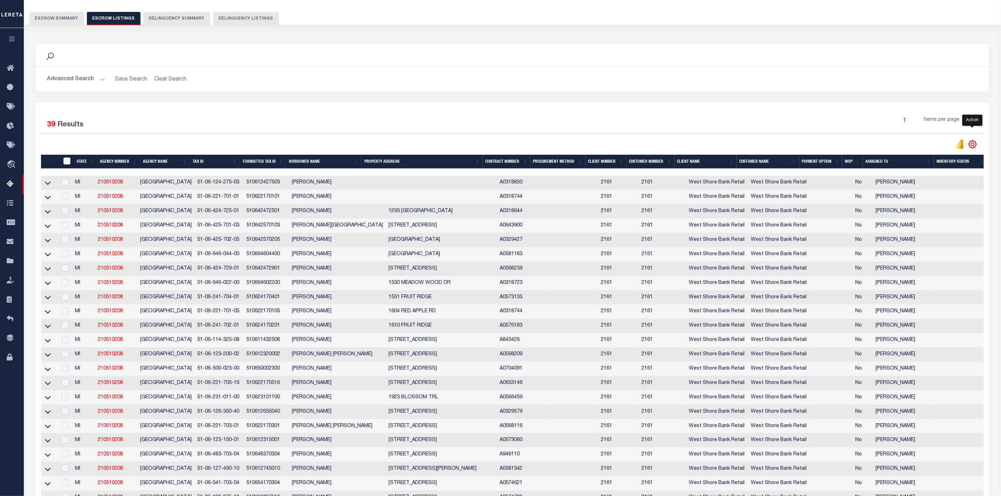
click at [973, 148] on icon "" at bounding box center [972, 144] width 9 height 9
click at [934, 159] on link "CSV" at bounding box center [943, 156] width 68 height 14
click at [52, 202] on td at bounding box center [49, 197] width 16 height 14
checkbox input "false"
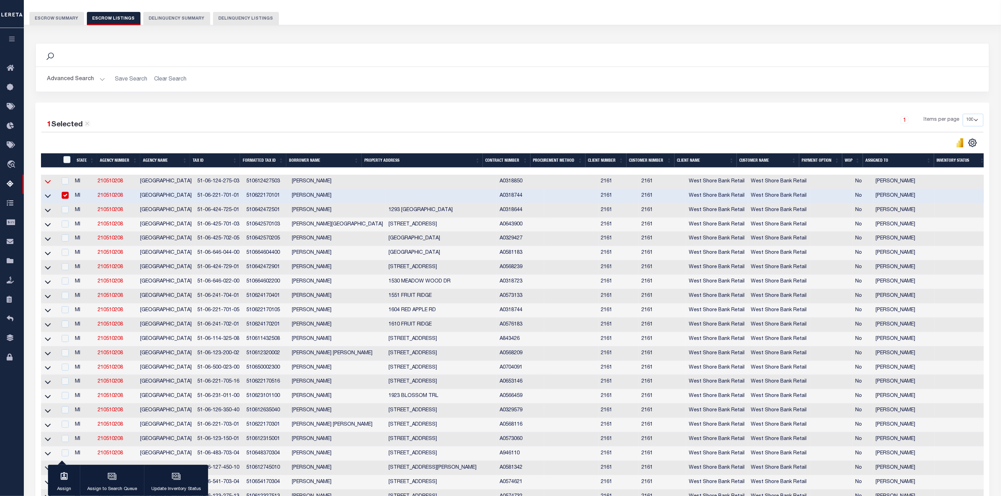
click at [50, 185] on icon at bounding box center [48, 181] width 6 height 7
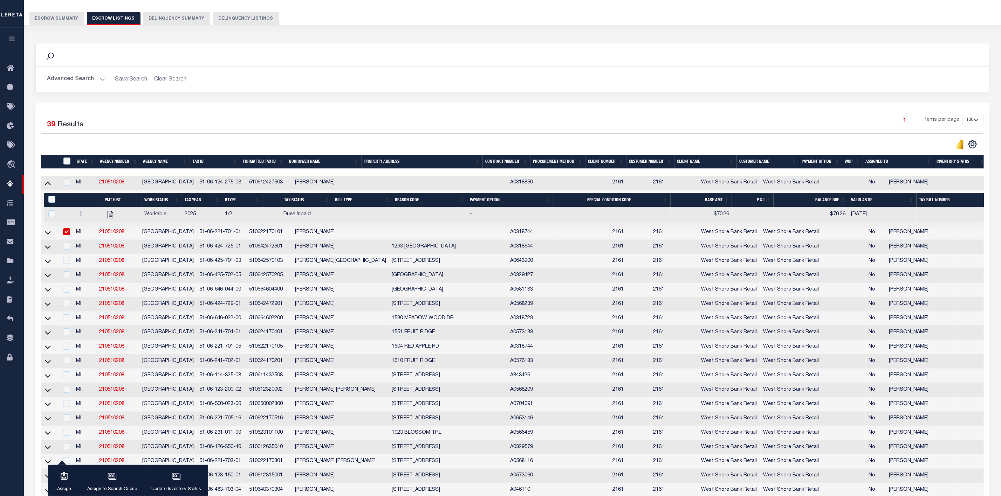
click at [67, 235] on input "checkbox" at bounding box center [66, 231] width 7 height 7
checkbox input "false"
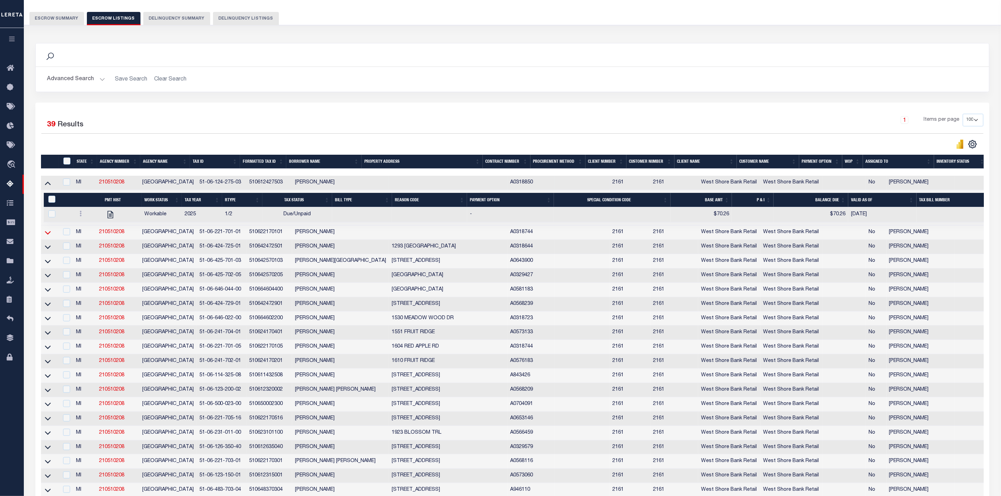
click at [50, 233] on icon at bounding box center [48, 232] width 6 height 7
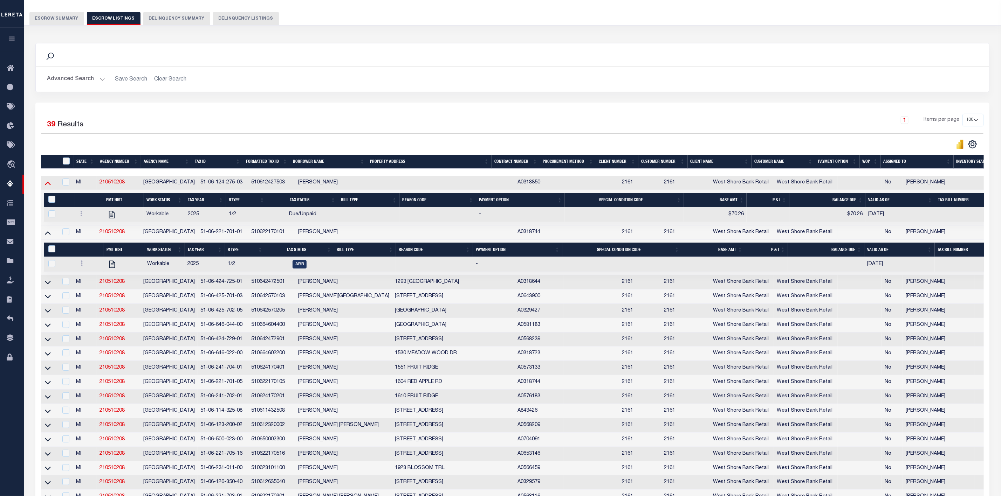
click at [49, 185] on icon at bounding box center [48, 182] width 6 height 7
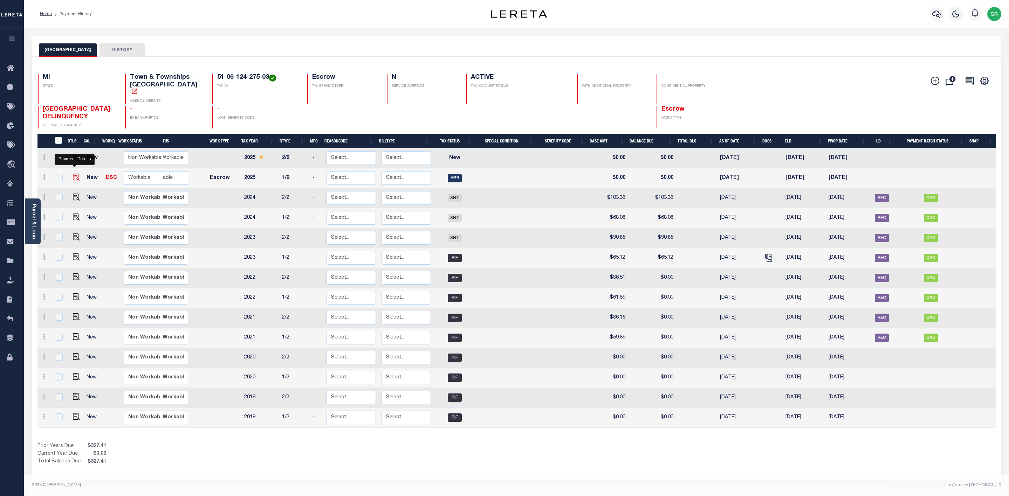
click at [76, 174] on img "" at bounding box center [76, 177] width 7 height 7
checkbox input "true"
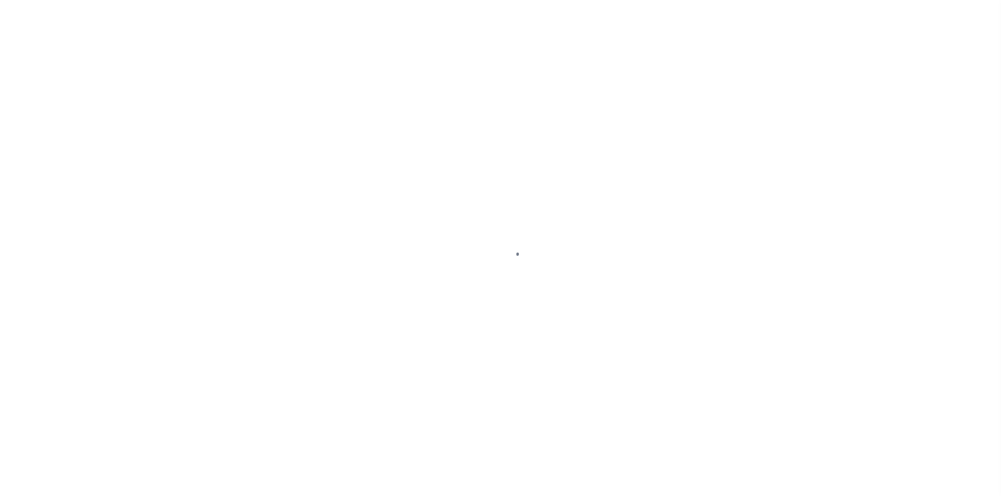
select select "ABR"
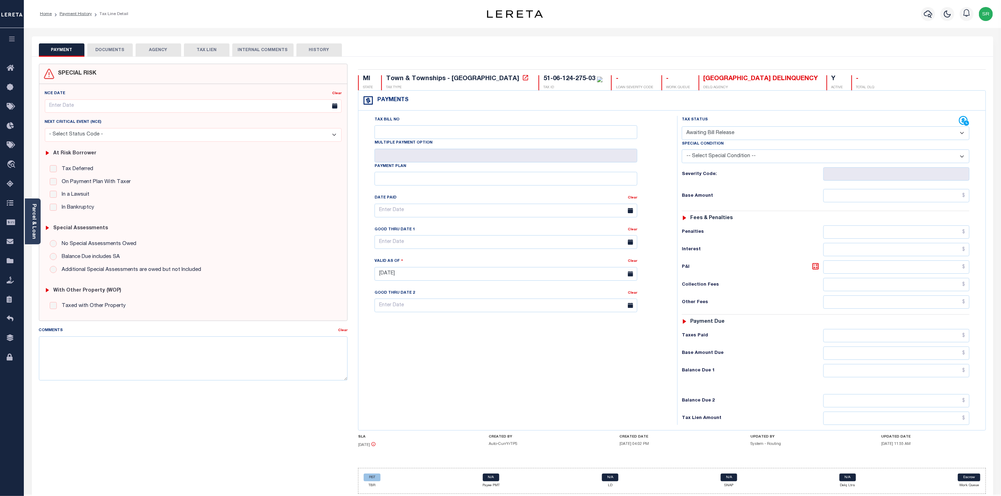
click at [117, 48] on button "DOCUMENTS" at bounding box center [110, 49] width 46 height 13
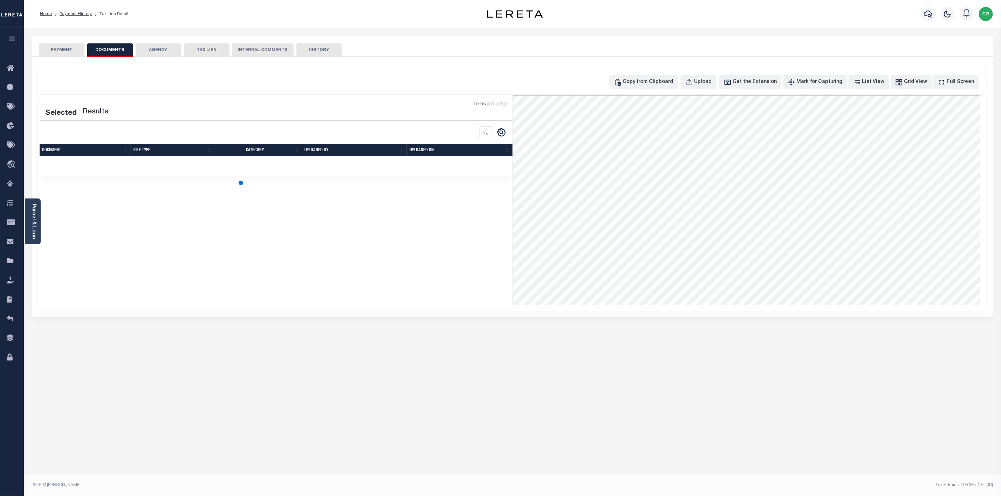
click at [117, 48] on button "DOCUMENTS" at bounding box center [110, 49] width 46 height 13
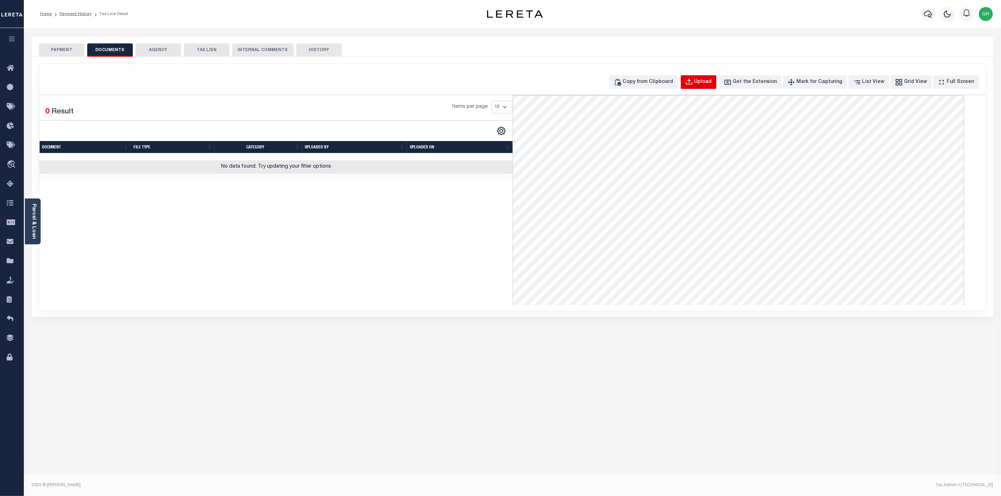
click at [707, 80] on div "Upload" at bounding box center [703, 82] width 18 height 8
select select "POP"
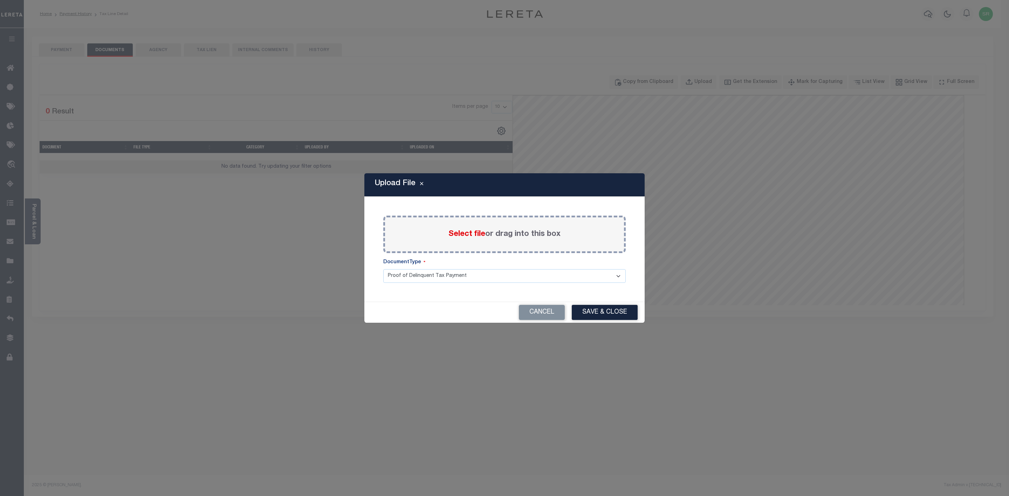
click at [456, 233] on span "Select file" at bounding box center [466, 235] width 37 height 8
click at [0, 0] on input "Select file or drag into this box" at bounding box center [0, 0] width 0 height 0
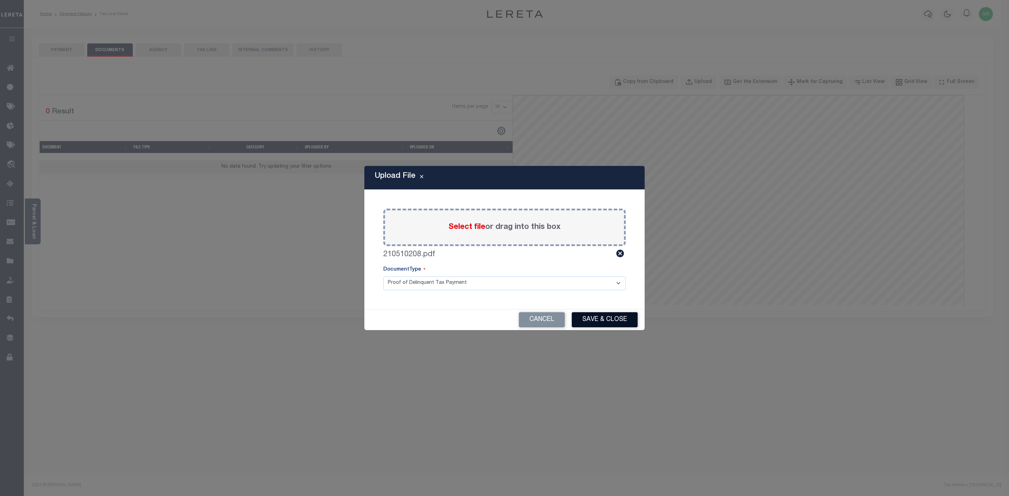
click at [607, 321] on button "Save & Close" at bounding box center [605, 320] width 66 height 15
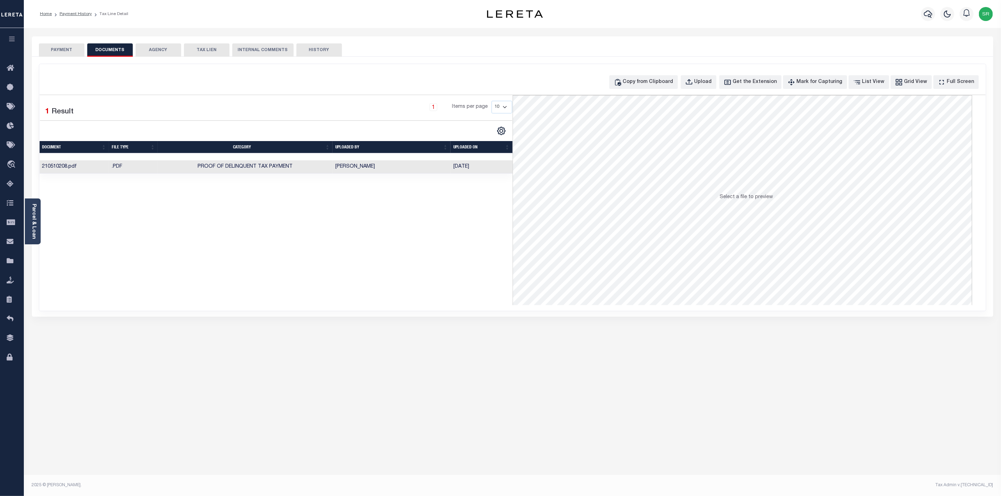
click at [75, 50] on button "PAYMENT" at bounding box center [62, 49] width 46 height 13
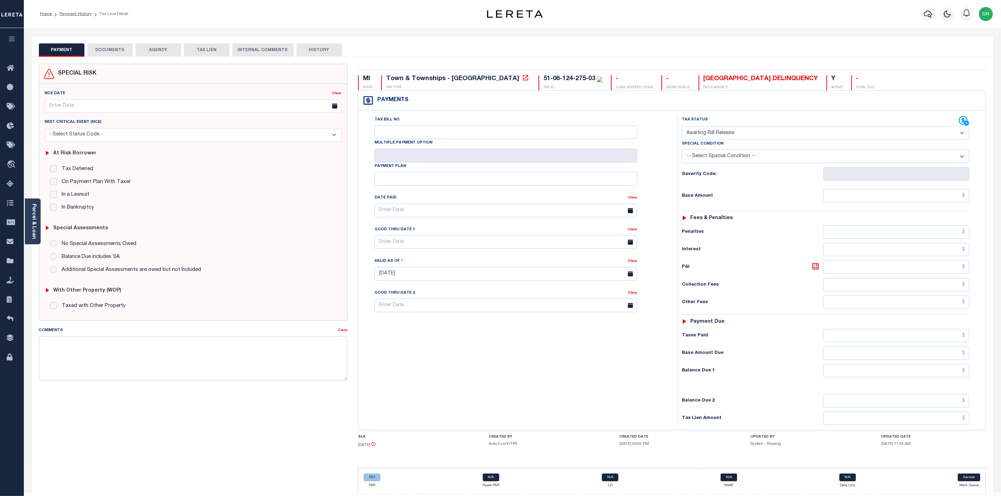
click at [75, 50] on button "PAYMENT" at bounding box center [62, 49] width 46 height 13
click at [706, 134] on select "- Select Status Code - Open Due/Unpaid Paid Incomplete No Tax Due Internal Refu…" at bounding box center [826, 133] width 288 height 14
select select "DUE"
click at [682, 127] on select "- Select Status Code - Open Due/Unpaid Paid Incomplete No Tax Due Internal Refu…" at bounding box center [826, 133] width 288 height 14
type input "08/27/2025"
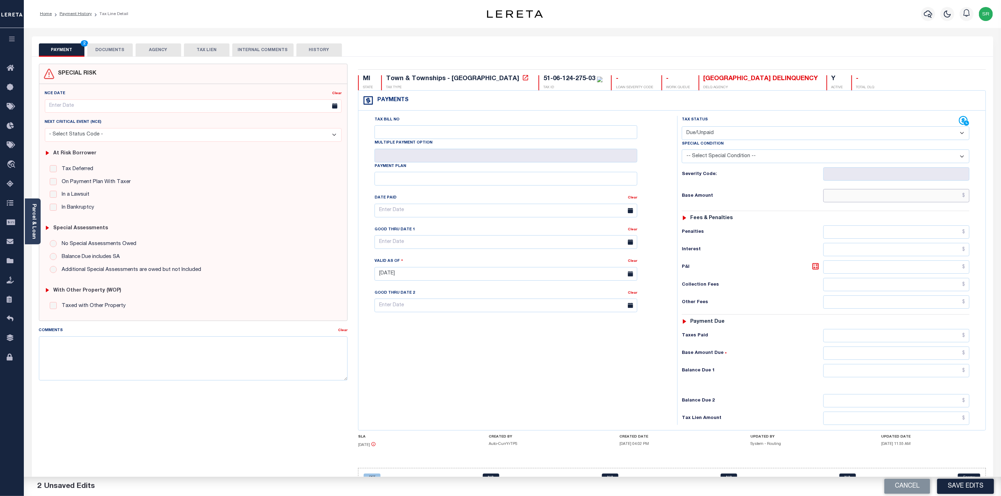
click at [845, 198] on input "text" at bounding box center [896, 195] width 146 height 13
type input "$70.26"
click at [879, 378] on input "text" at bounding box center [896, 370] width 146 height 13
type input "$70.26"
click at [983, 485] on button "Save Edits" at bounding box center [965, 486] width 57 height 15
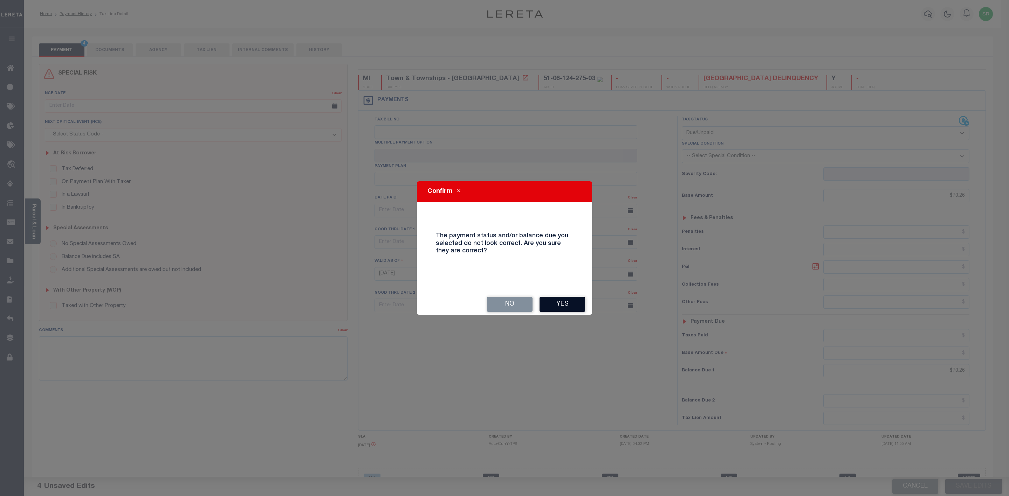
click at [550, 303] on button "Yes" at bounding box center [563, 304] width 46 height 15
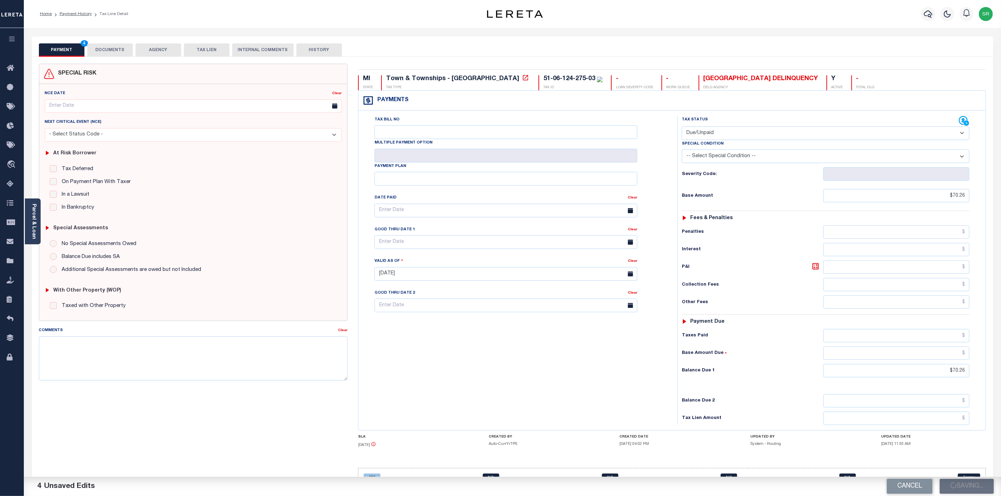
checkbox input "false"
type input "$70.26"
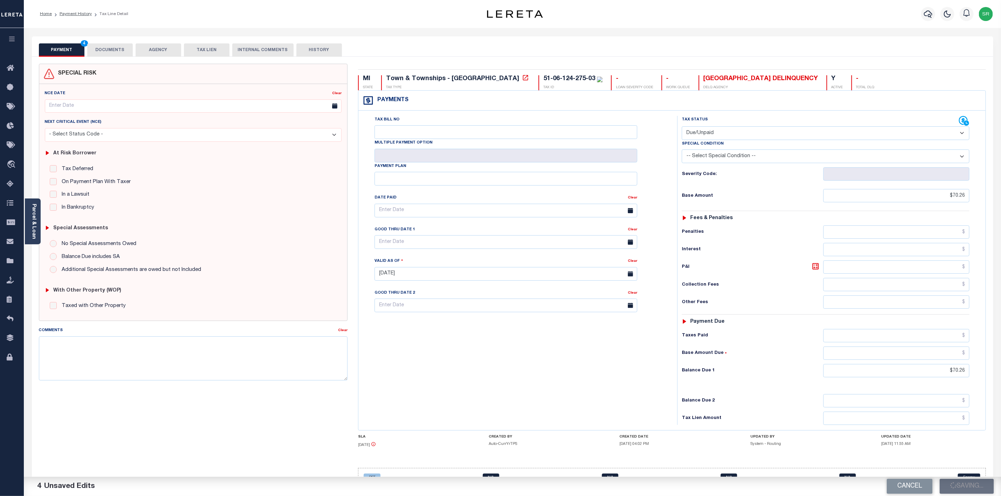
type input "$70.26"
